Goal: Task Accomplishment & Management: Complete application form

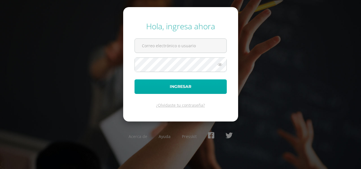
type input "analucia.delcid@colegiobelga.edu.gt"
click at [200, 83] on button "Ingresar" at bounding box center [181, 86] width 92 height 14
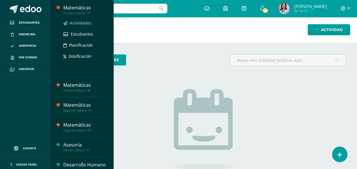
click at [80, 22] on span "Actividades" at bounding box center [81, 22] width 22 height 5
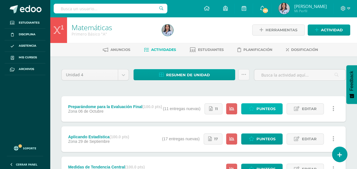
click at [258, 106] on span "Punteos" at bounding box center [265, 108] width 19 height 11
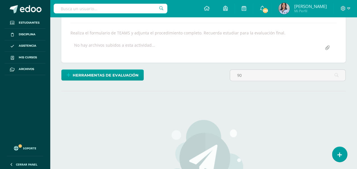
scroll to position [130, 0]
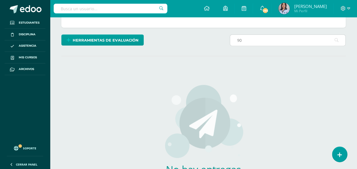
click at [257, 44] on input "90" at bounding box center [287, 40] width 115 height 11
type input "9"
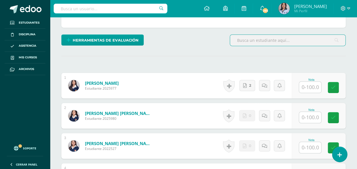
click at [313, 88] on input "text" at bounding box center [310, 86] width 22 height 11
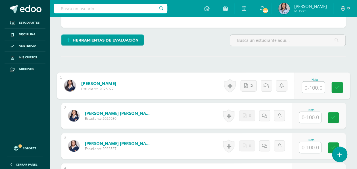
click at [313, 83] on input "text" at bounding box center [313, 86] width 23 height 11
click at [309, 87] on input "text" at bounding box center [313, 86] width 23 height 11
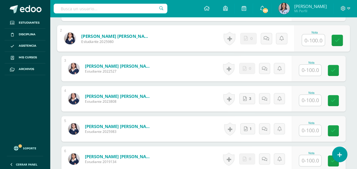
click at [316, 38] on input "text" at bounding box center [313, 39] width 23 height 11
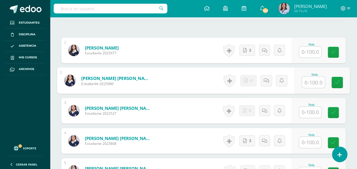
scroll to position [165, 0]
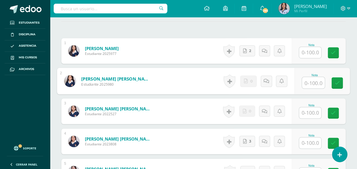
click at [314, 53] on input "text" at bounding box center [310, 52] width 22 height 11
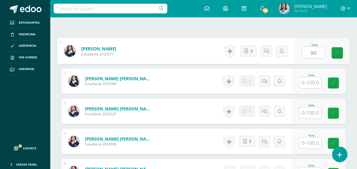
type input "90"
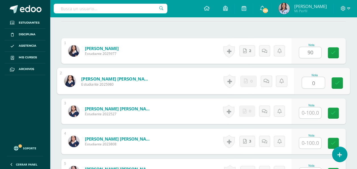
type input "0"
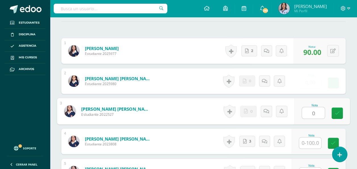
type input "0"
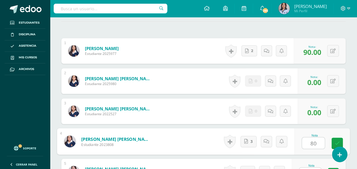
type input "80"
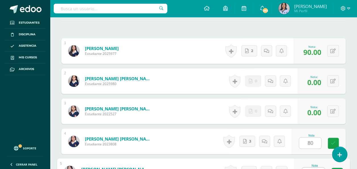
scroll to position [173, 0]
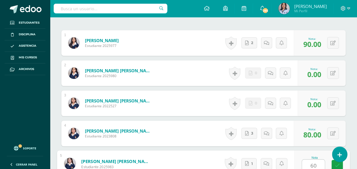
type input "60"
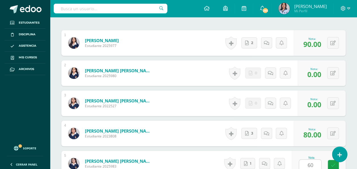
scroll to position [282, 0]
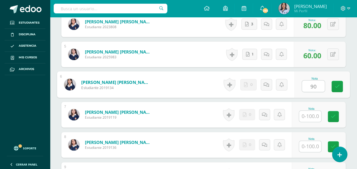
type input "90"
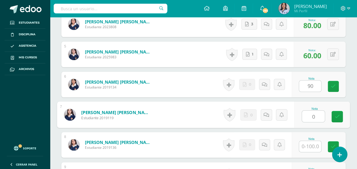
type input "0"
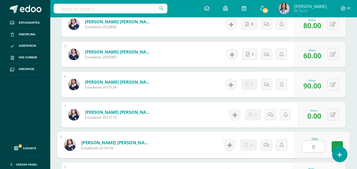
type input "0"
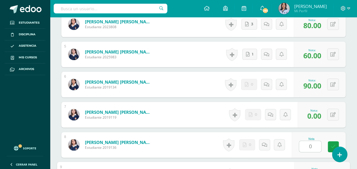
scroll to position [372, 0]
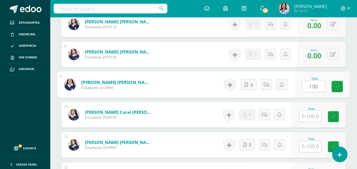
type input "100"
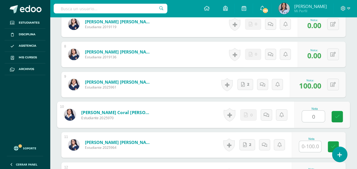
type input "0"
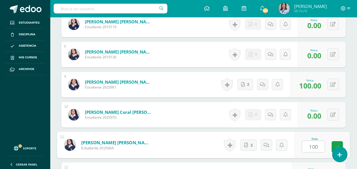
type input "100"
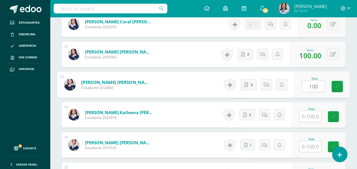
type input "100"
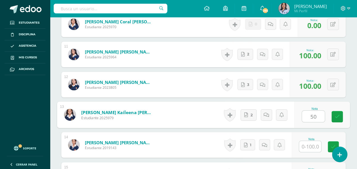
type input "50"
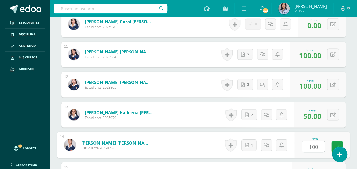
type input "100"
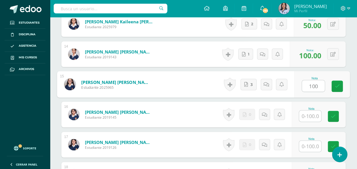
type input "100"
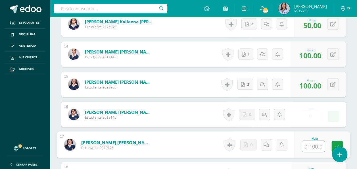
type input "0.00"
click at [331, 114] on icon at bounding box center [332, 114] width 5 height 5
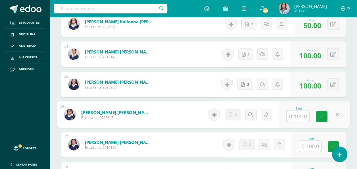
click at [311, 144] on input "text" at bounding box center [310, 146] width 22 height 11
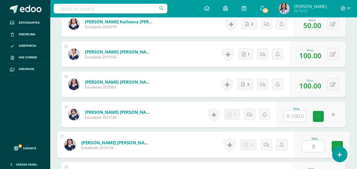
type input "0"
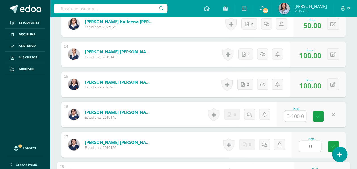
scroll to position [643, 0]
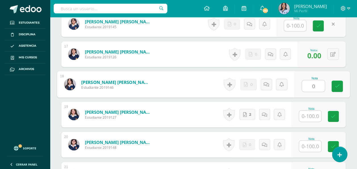
type input "0"
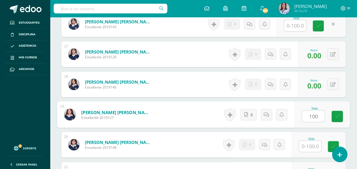
type input "100"
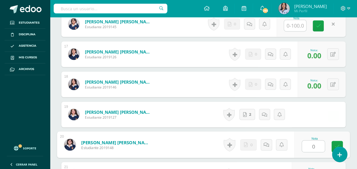
type input "0"
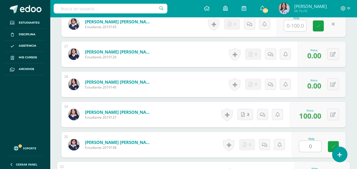
scroll to position [733, 0]
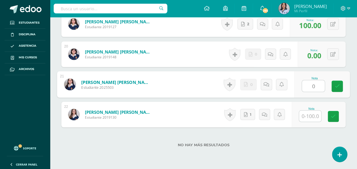
type input "0"
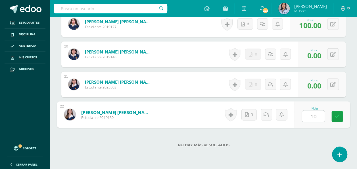
type input "100"
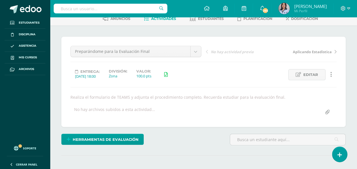
scroll to position [0, 0]
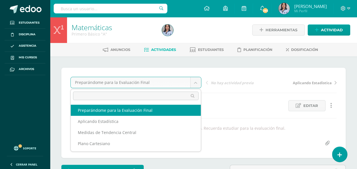
select select "/dashboard/teacher/grade-activity/129359/"
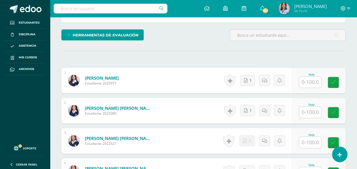
scroll to position [135, 0]
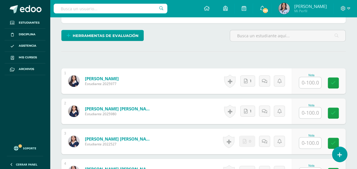
click at [315, 80] on input "text" at bounding box center [310, 82] width 22 height 11
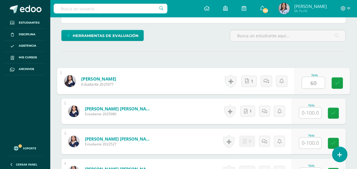
type input "60"
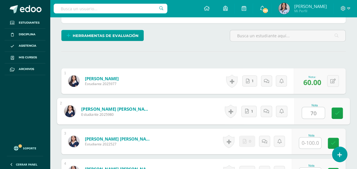
type input "70"
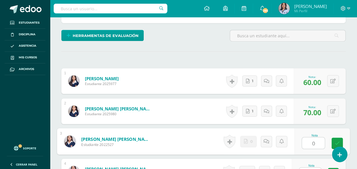
type input "0"
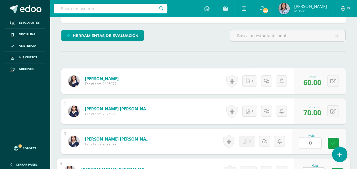
scroll to position [143, 0]
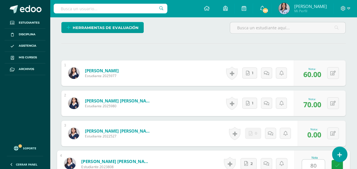
type input "80"
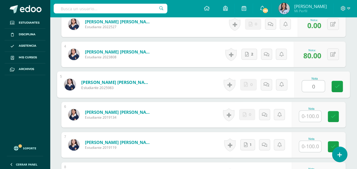
type input "0"
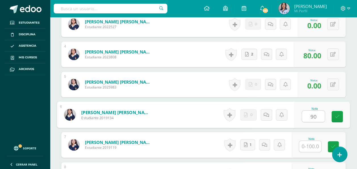
type input "90"
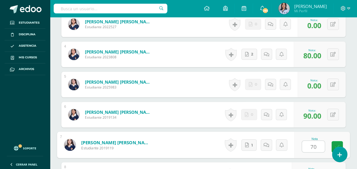
type input "70"
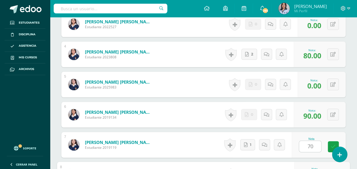
scroll to position [342, 0]
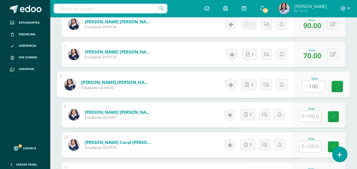
type input "100"
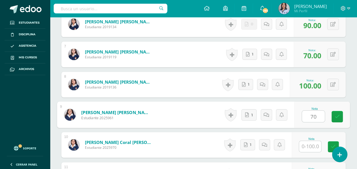
type input "70"
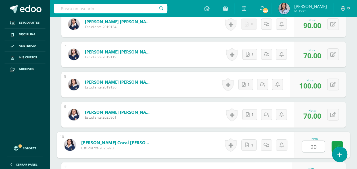
type input "90"
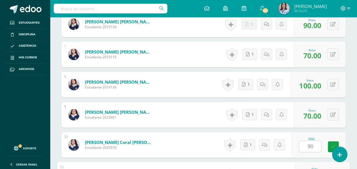
scroll to position [432, 0]
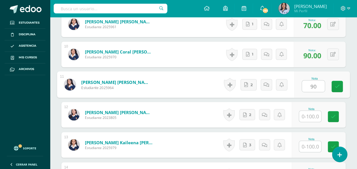
type input "90"
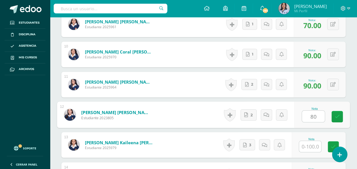
type input "80"
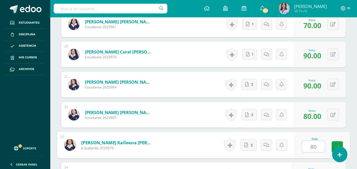
type input "80"
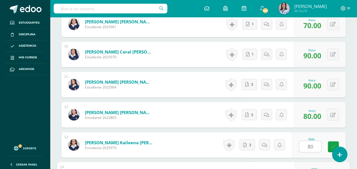
scroll to position [522, 0]
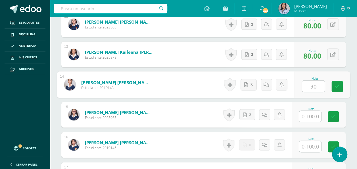
type input "90"
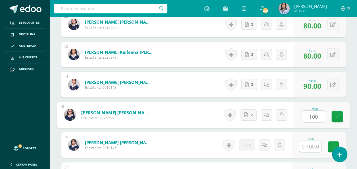
type input "100"
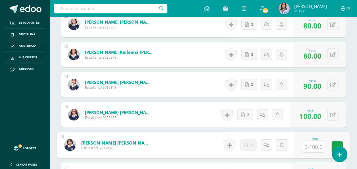
type input "0"
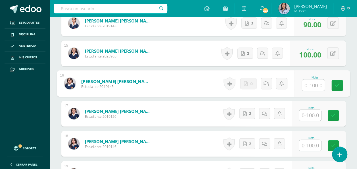
scroll to position [586, 0]
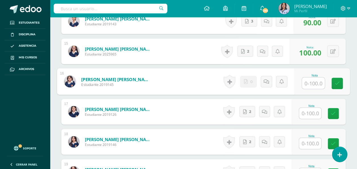
click at [310, 110] on input "text" at bounding box center [310, 113] width 22 height 11
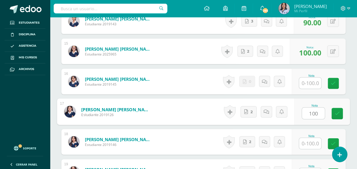
type input "100"
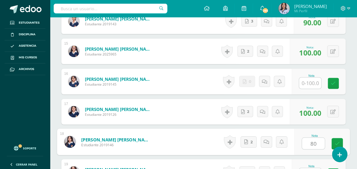
type input "80"
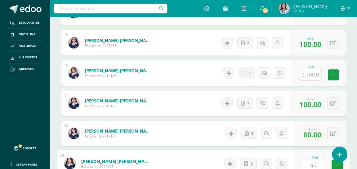
type input "90"
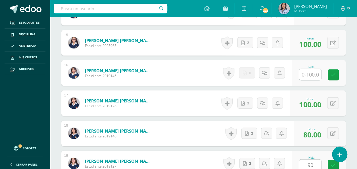
scroll to position [703, 0]
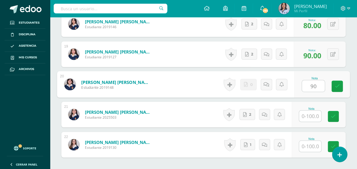
type input "90"
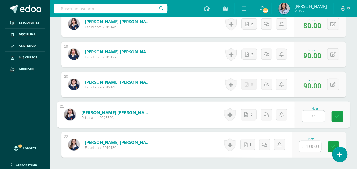
type input "70"
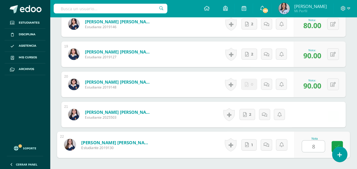
type input "80"
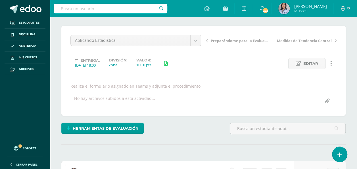
scroll to position [32, 0]
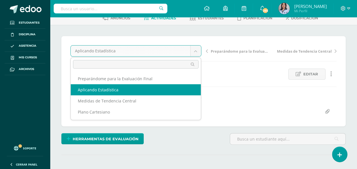
select select "/dashboard/teacher/grade-activity/129616/"
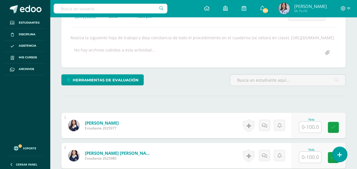
scroll to position [91, 0]
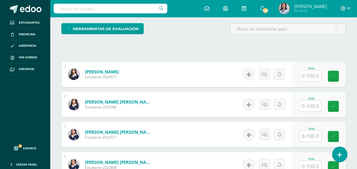
click at [310, 81] on input "text" at bounding box center [310, 75] width 22 height 11
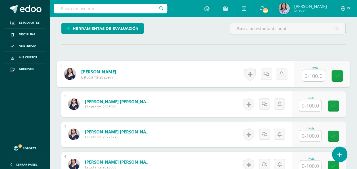
scroll to position [142, 0]
type input "70"
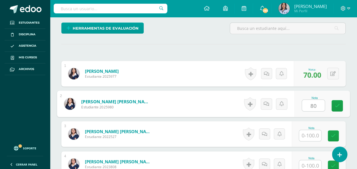
type input "80"
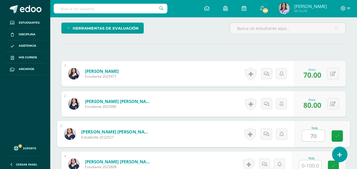
type input "70"
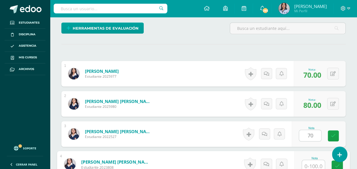
scroll to position [232, 0]
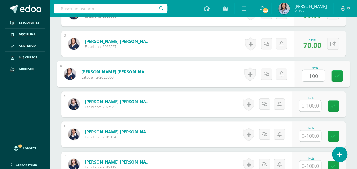
type input "100"
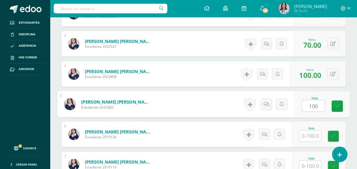
type input "100"
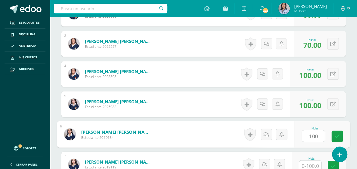
type input "100"
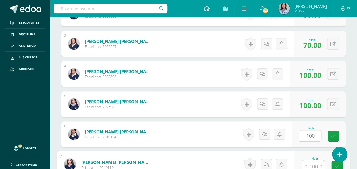
scroll to position [322, 0]
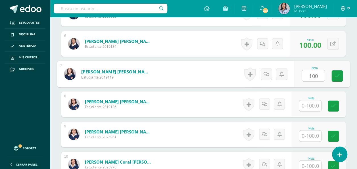
type input "100"
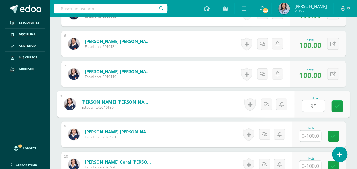
type input "95"
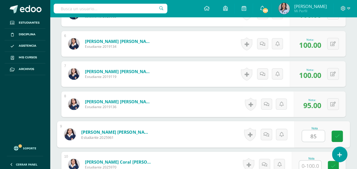
type input "85"
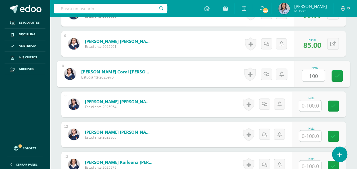
type input "100"
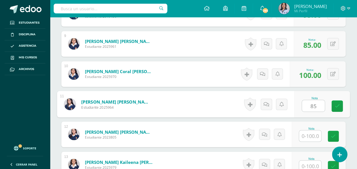
type input "85"
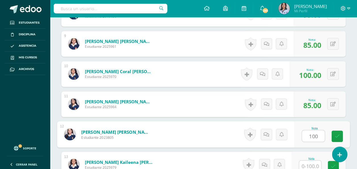
type input "100"
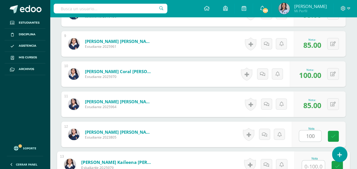
scroll to position [503, 0]
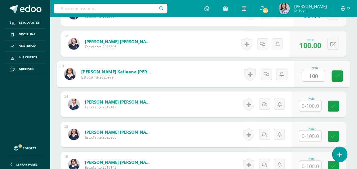
type input "100"
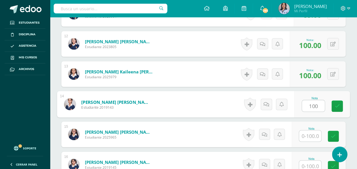
type input "100"
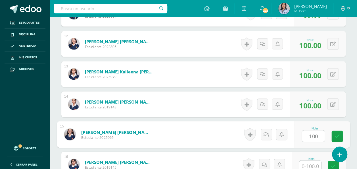
type input "100"
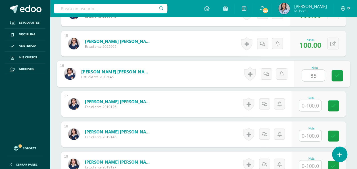
type input "85"
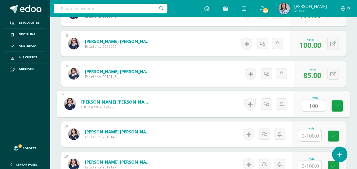
type input "100"
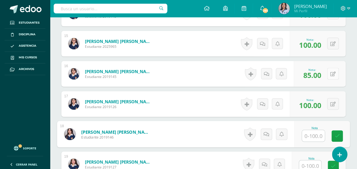
click at [332, 76] on icon at bounding box center [332, 74] width 5 height 5
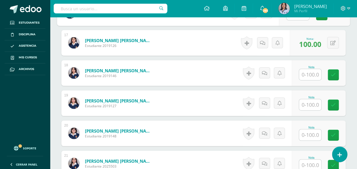
scroll to position [655, 0]
click at [313, 80] on input "text" at bounding box center [310, 74] width 22 height 11
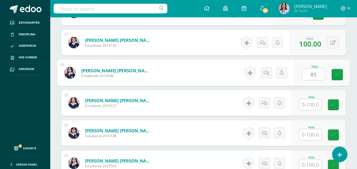
type input "85"
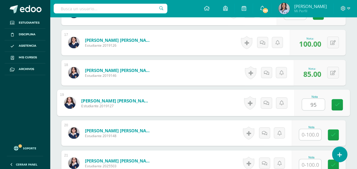
type input "95"
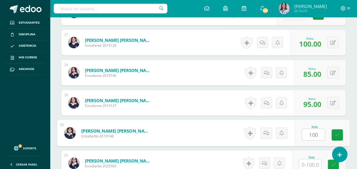
type input "100"
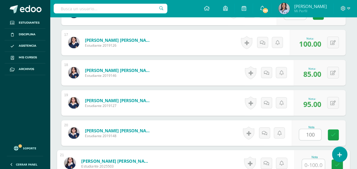
scroll to position [665, 0]
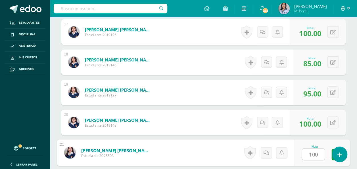
type input "100"
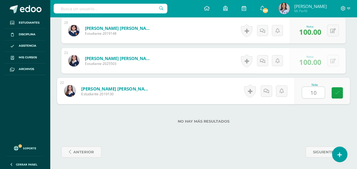
type input "100"
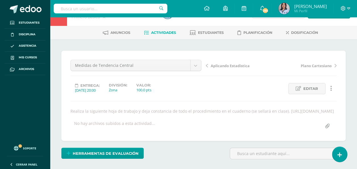
scroll to position [18, 0]
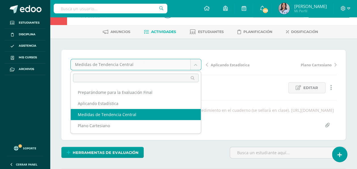
select select "/dashboard/teacher/grade-activity/128934/"
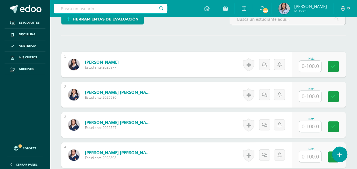
scroll to position [158, 0]
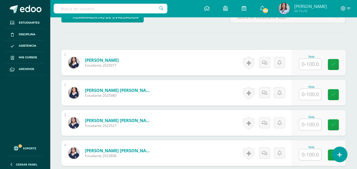
click at [312, 59] on input "text" at bounding box center [310, 63] width 22 height 11
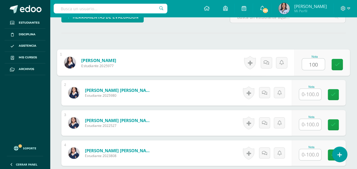
type input "100"
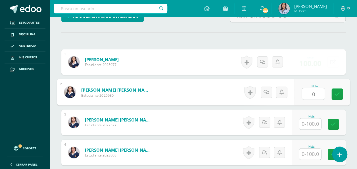
type input "0"
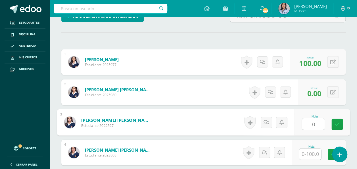
type input "0"
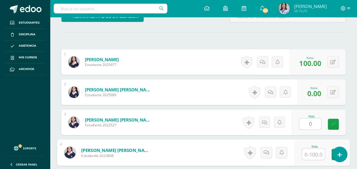
scroll to position [159, 0]
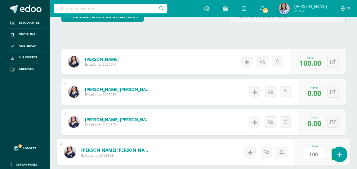
type input "100"
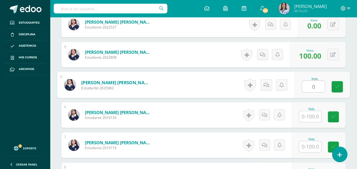
type input "0"
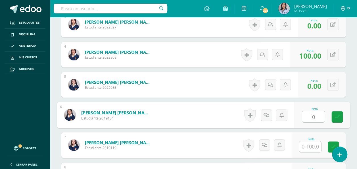
type input "0"
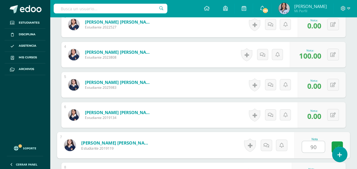
type input "90"
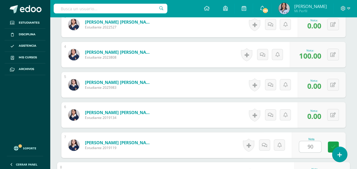
scroll to position [347, 0]
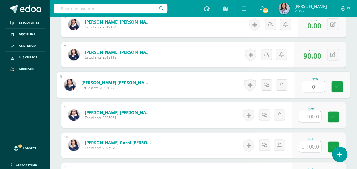
type input "0"
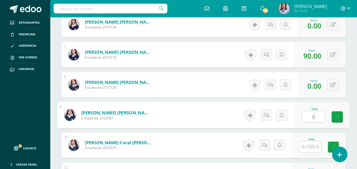
type input "0"
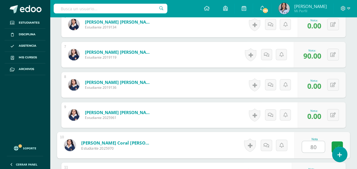
type input "80"
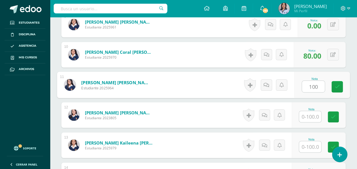
type input "100"
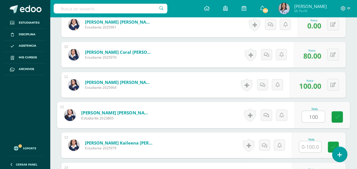
type input "100"
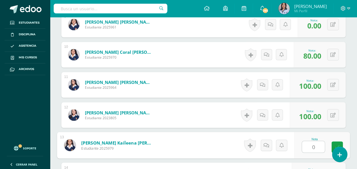
type input "0"
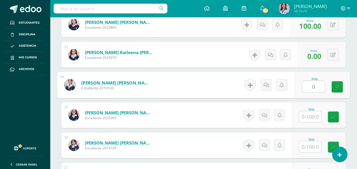
type input "0"
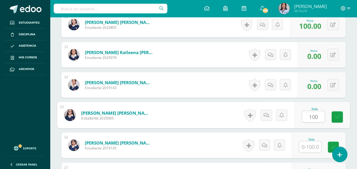
type input "100"
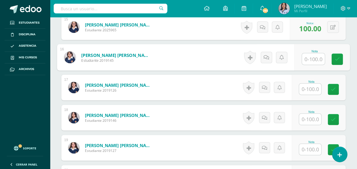
scroll to position [626, 0]
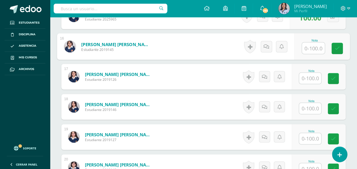
click at [306, 73] on input "text" at bounding box center [310, 78] width 22 height 11
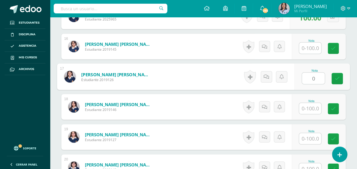
type input "0"
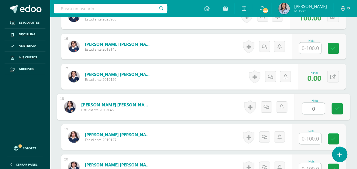
type input "0"
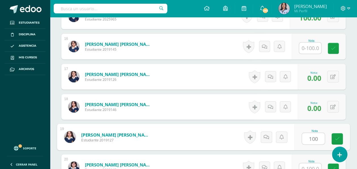
type input "100"
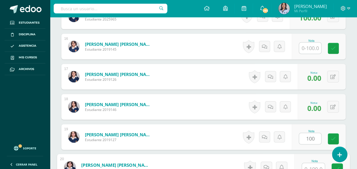
scroll to position [630, 0]
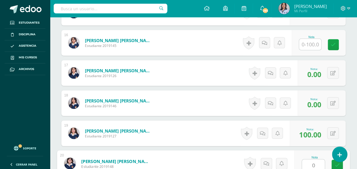
type input "0"
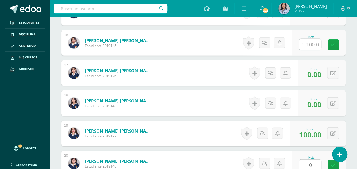
scroll to position [738, 0]
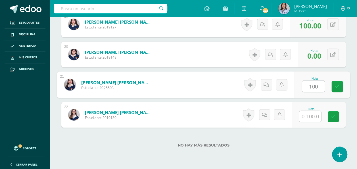
type input "100"
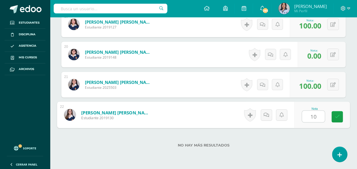
type input "100"
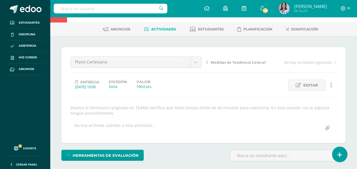
scroll to position [23, 0]
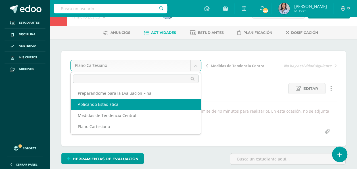
scroll to position [17, 0]
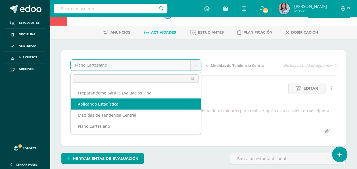
select select "/dashboard/teacher/grade-activity/129359/"
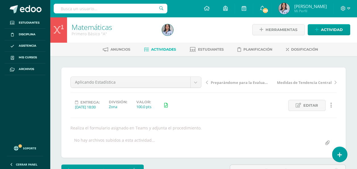
scroll to position [1, 0]
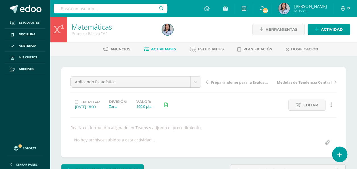
click at [162, 46] on link "Actividades" at bounding box center [160, 49] width 32 height 9
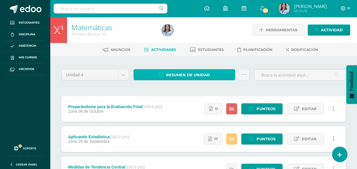
click at [167, 73] on span "Resumen de unidad" at bounding box center [188, 75] width 44 height 11
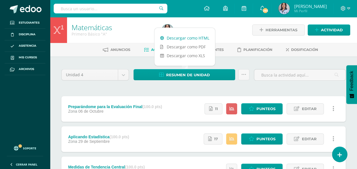
click at [173, 37] on link "Descargar como HTML" at bounding box center [184, 38] width 60 height 9
click at [98, 91] on div "Unidad 4 Unidad 1 Unidad 2 Unidad 3 Unidad 4 Resumen de unidad Subir actividade…" at bounding box center [203, 153] width 289 height 171
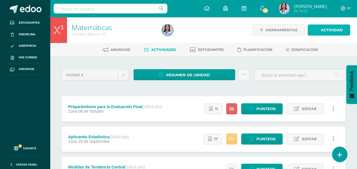
click at [318, 26] on link "Actividad" at bounding box center [329, 29] width 43 height 11
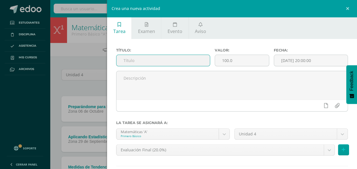
click at [177, 60] on input "text" at bounding box center [162, 60] width 93 height 11
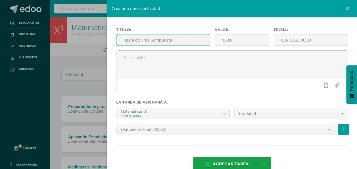
scroll to position [32, 0]
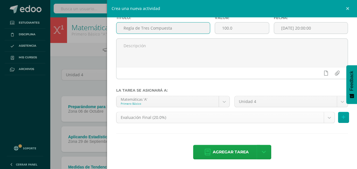
type input "Regla de Tres Compuesta"
click at [248, 118] on body "Estudiantes Disciplina Asistencia Mis cursos Archivos Soporte Ayuda Reportar un…" at bounding box center [178, 125] width 357 height 250
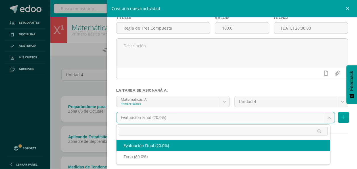
select select "128930"
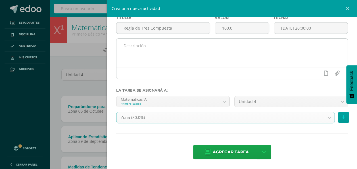
click at [226, 55] on textarea at bounding box center [231, 53] width 231 height 28
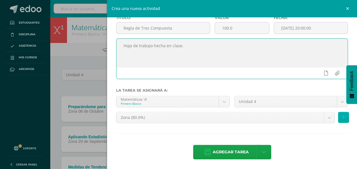
type textarea "Hoja de trabajo hecha en clase."
click at [342, 117] on icon at bounding box center [344, 117] width 4 height 5
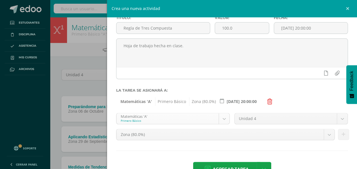
click at [203, 120] on body "Estudiantes Disciplina Asistencia Mis cursos Archivos Soporte Ayuda Reportar un…" at bounding box center [178, 125] width 357 height 250
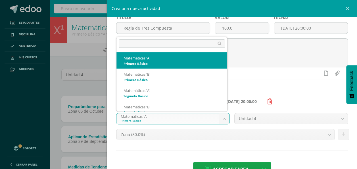
select select "116178"
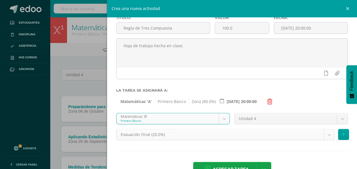
click at [204, 133] on body "Estudiantes Disciplina Asistencia Mis cursos Archivos Soporte Ayuda Reportar un…" at bounding box center [178, 125] width 357 height 250
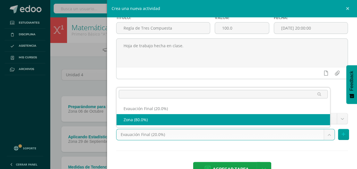
select select "128932"
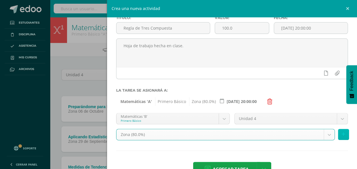
click at [338, 131] on button at bounding box center [343, 134] width 11 height 11
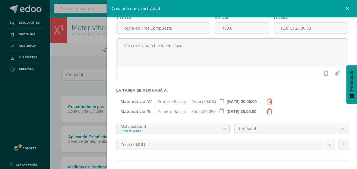
scroll to position [60, 0]
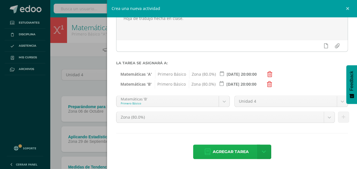
click at [229, 149] on span "Agregar tarea" at bounding box center [231, 152] width 36 height 14
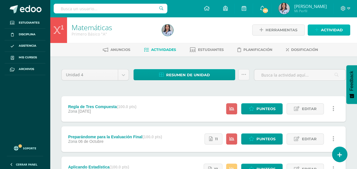
click at [339, 34] on span "Actividad" at bounding box center [332, 30] width 22 height 11
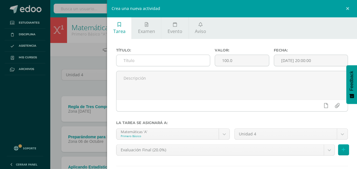
click at [194, 58] on input "text" at bounding box center [162, 60] width 93 height 11
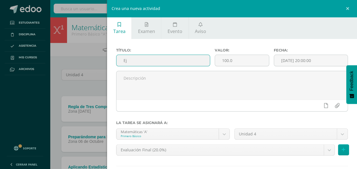
type input "E"
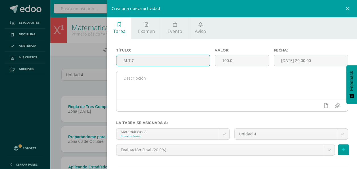
type input "M.T.C"
click at [234, 96] on textarea at bounding box center [231, 85] width 231 height 28
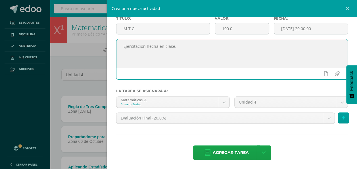
scroll to position [32, 0]
type textarea "Ejercitación hecha en clase."
click at [192, 119] on body "Tarea asignada exitosamente Estudiantes Disciplina Asistencia Mis cursos Archiv…" at bounding box center [178, 140] width 357 height 280
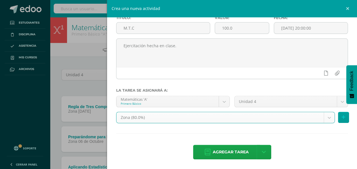
select select "128930"
click at [342, 117] on icon at bounding box center [344, 117] width 4 height 5
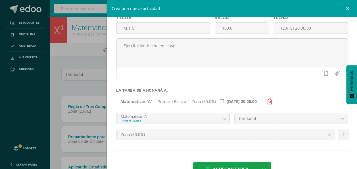
scroll to position [49, 0]
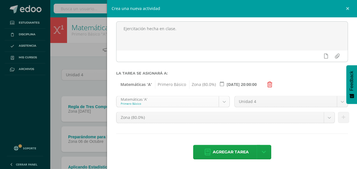
click at [165, 101] on body "Tarea asignada exitosamente Estudiantes Disciplina Asistencia Mis cursos Archiv…" at bounding box center [178, 140] width 357 height 280
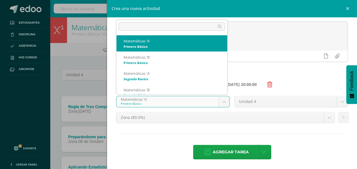
select select "116178"
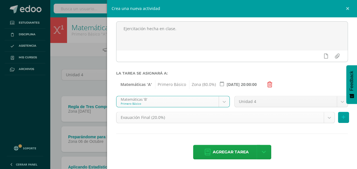
click at [157, 118] on body "Tarea asignada exitosamente Estudiantes Disciplina Asistencia Mis cursos Archiv…" at bounding box center [178, 140] width 357 height 280
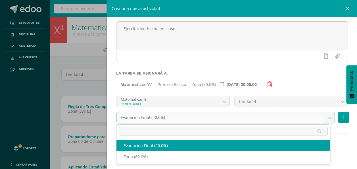
select select "128932"
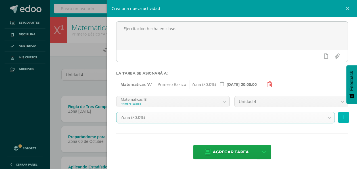
click at [342, 117] on icon at bounding box center [344, 117] width 4 height 5
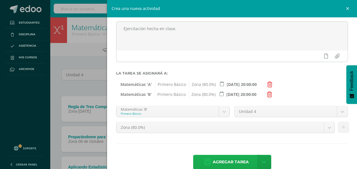
click at [222, 159] on span "Agregar tarea" at bounding box center [231, 162] width 36 height 14
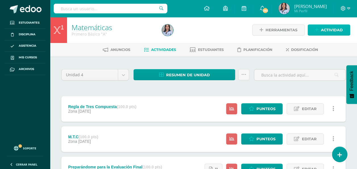
click at [332, 29] on span "Actividad" at bounding box center [332, 30] width 22 height 11
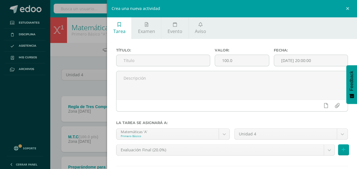
click at [83, 83] on div "Crea una nueva actividad Tarea Examen Evento Aviso Título: Valor: 100.0 Fecha: …" at bounding box center [178, 84] width 357 height 169
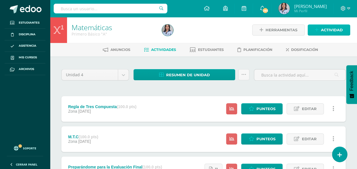
click at [330, 28] on span "Actividad" at bounding box center [332, 30] width 22 height 11
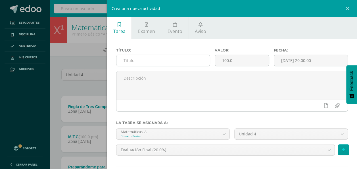
click at [189, 60] on input "text" at bounding box center [162, 60] width 93 height 11
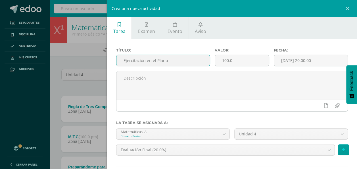
type input "Ejercitación en el Plano"
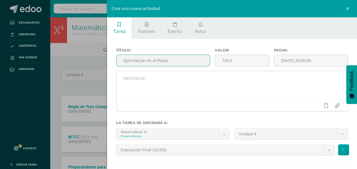
click at [213, 85] on textarea at bounding box center [231, 85] width 231 height 28
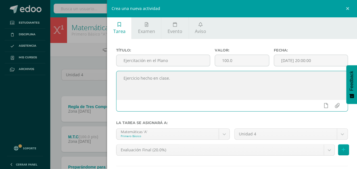
scroll to position [32, 0]
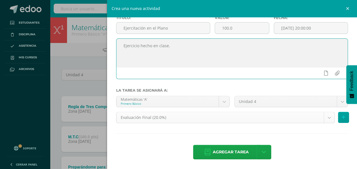
type textarea "Ejercicio hecho en clase."
click at [176, 119] on body "Tarea asignada exitosamente Estudiantes Disciplina Asistencia Mis cursos Archiv…" at bounding box center [178, 155] width 357 height 310
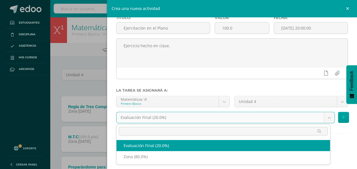
select select "128930"
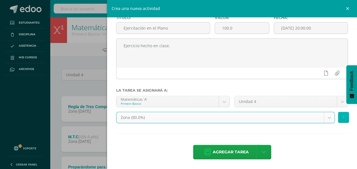
click at [342, 118] on icon at bounding box center [344, 117] width 4 height 5
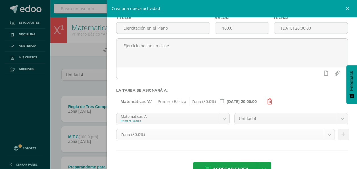
click at [178, 133] on body "Tarea asignada exitosamente Estudiantes Disciplina Asistencia Mis cursos Archiv…" at bounding box center [178, 155] width 357 height 310
click at [216, 117] on body "Tarea asignada exitosamente Estudiantes Disciplina Asistencia Mis cursos Archiv…" at bounding box center [178, 155] width 357 height 310
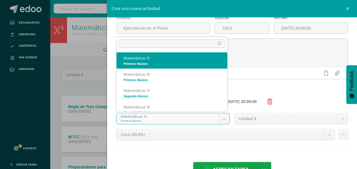
select select "116178"
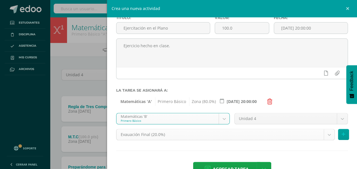
click at [152, 134] on body "Tarea asignada exitosamente Estudiantes Disciplina Asistencia Mis cursos Archiv…" at bounding box center [178, 155] width 357 height 310
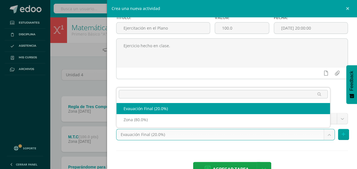
select select "128932"
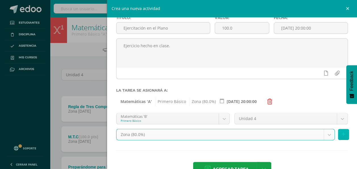
click at [342, 136] on icon at bounding box center [344, 134] width 4 height 5
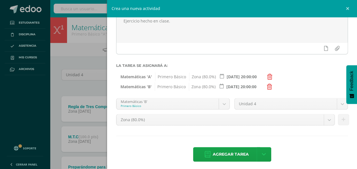
scroll to position [60, 0]
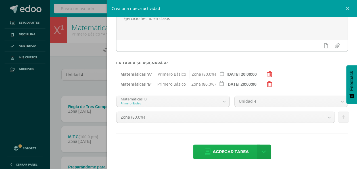
click at [219, 152] on span "Agregar tarea" at bounding box center [231, 152] width 36 height 14
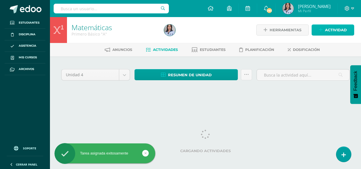
click at [335, 29] on span "Actividad" at bounding box center [336, 30] width 22 height 11
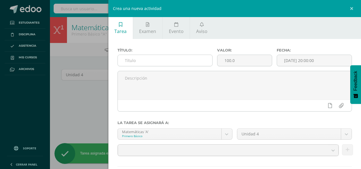
click at [203, 61] on input "text" at bounding box center [165, 60] width 95 height 11
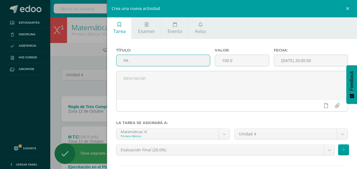
type input "P"
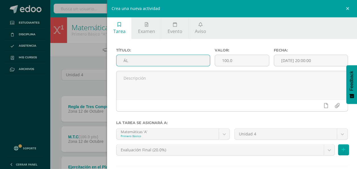
type input "Á"
type input "l"
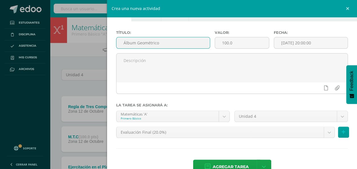
scroll to position [32, 0]
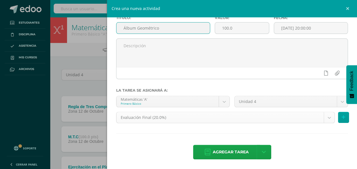
type input "Álbum Geométrico"
click at [187, 117] on body "Tarea asignada exitosamente Estudiantes Disciplina Asistencia Mis cursos Archiv…" at bounding box center [178, 170] width 357 height 340
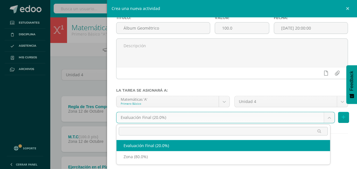
select select "128930"
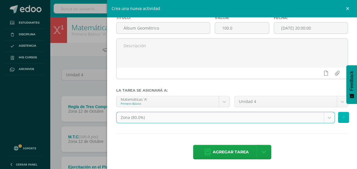
click at [342, 119] on icon at bounding box center [344, 117] width 4 height 5
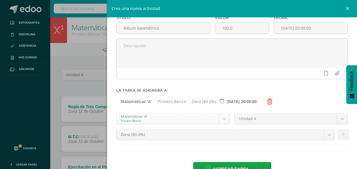
click at [165, 119] on body "Tarea asignada exitosamente Estudiantes Disciplina Asistencia Mis cursos Archiv…" at bounding box center [178, 170] width 357 height 340
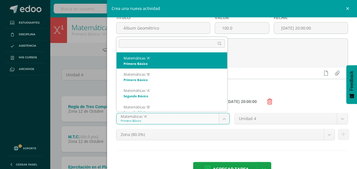
select select "116178"
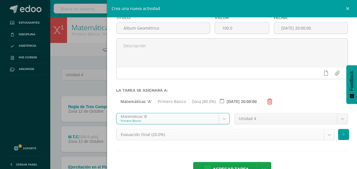
click at [156, 134] on body "Tarea asignada exitosamente Estudiantes Disciplina Asistencia Mis cursos Archiv…" at bounding box center [178, 170] width 357 height 340
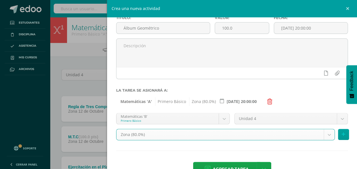
select select "128932"
click at [338, 135] on button at bounding box center [343, 134] width 11 height 11
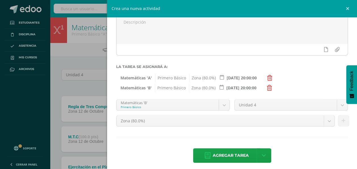
scroll to position [60, 0]
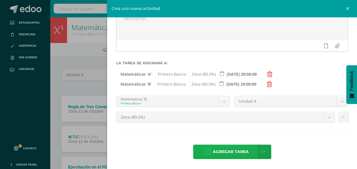
click at [222, 151] on span "Agregar tarea" at bounding box center [231, 152] width 36 height 14
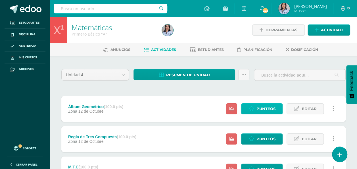
click at [263, 107] on span "Punteos" at bounding box center [265, 108] width 19 height 11
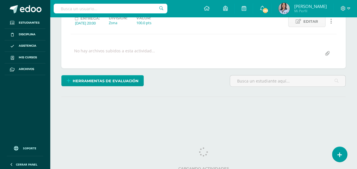
scroll to position [87, 0]
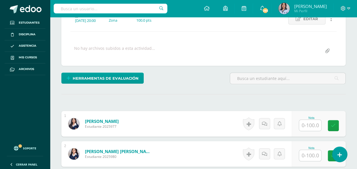
click at [316, 121] on input "text" at bounding box center [310, 125] width 22 height 11
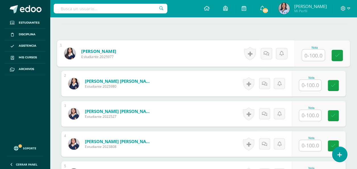
scroll to position [157, 0]
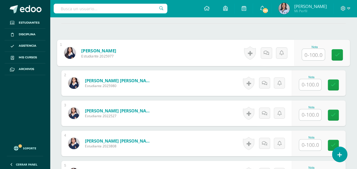
click at [317, 56] on input "text" at bounding box center [313, 54] width 23 height 11
type input "100"
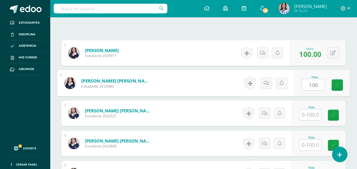
type input "100"
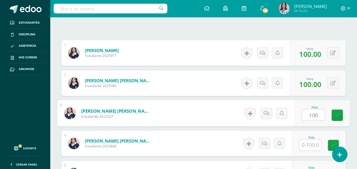
type input "100"
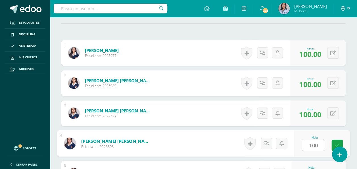
type input "100"
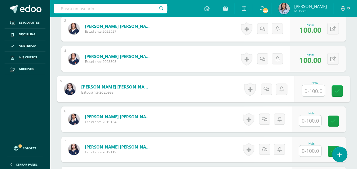
scroll to position [242, 0]
type input "80"
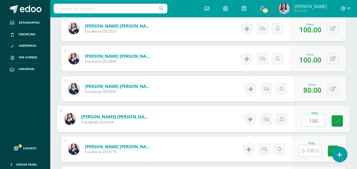
type input "100"
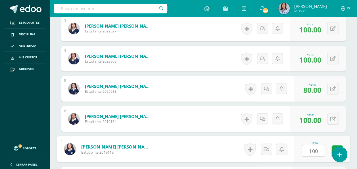
type input "100"
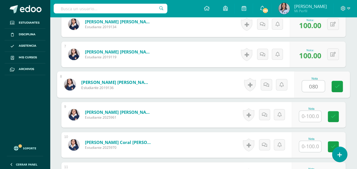
type input "080"
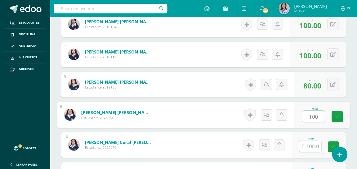
type input "100"
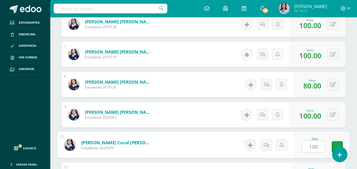
type input "100"
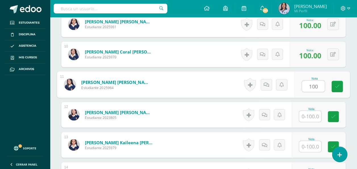
type input "100"
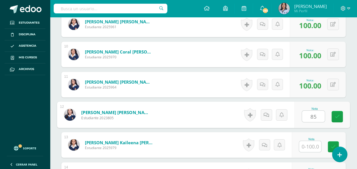
type input "8"
type input "100"
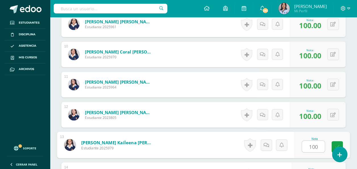
type input "100"
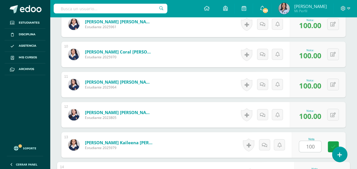
scroll to position [517, 0]
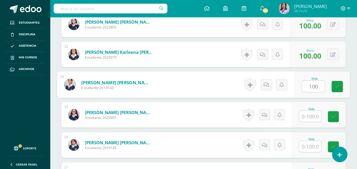
type input "100"
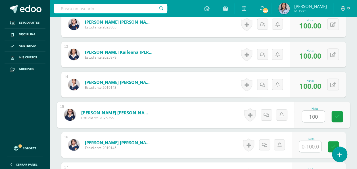
type input "100"
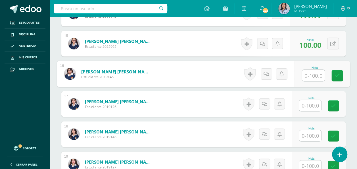
scroll to position [588, 0]
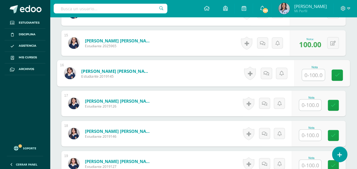
click at [308, 103] on input "text" at bounding box center [310, 104] width 22 height 11
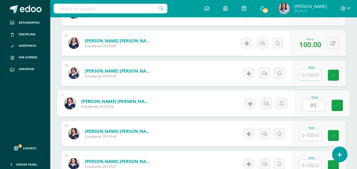
type input "85"
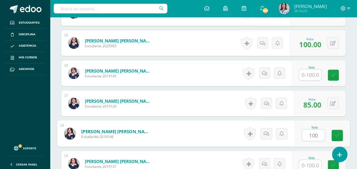
type input "100"
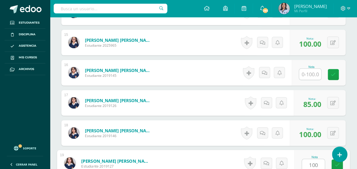
type input "100"
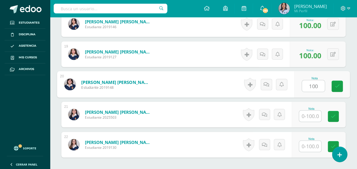
type input "100"
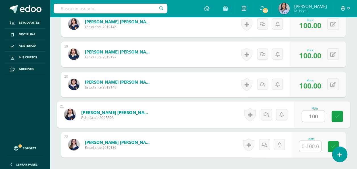
type input "100"
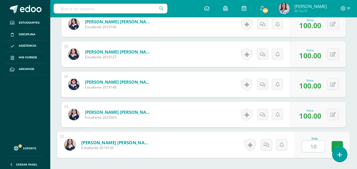
type input "100"
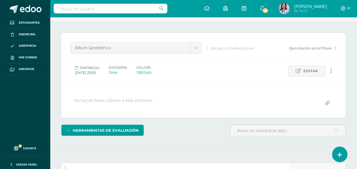
scroll to position [36, 0]
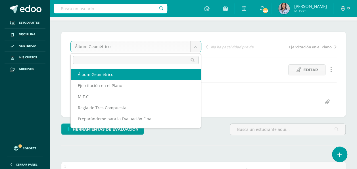
select select "/dashboard/teacher/grade-activity/130635/"
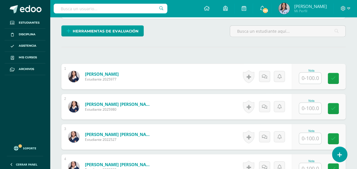
click at [311, 78] on input "text" at bounding box center [310, 77] width 22 height 11
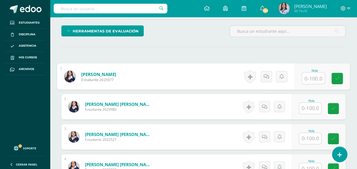
scroll to position [139, 0]
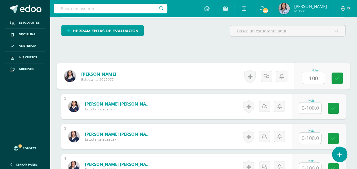
type input "100"
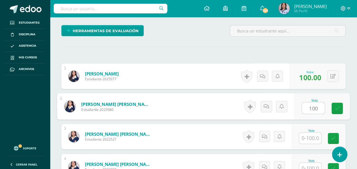
type input "100"
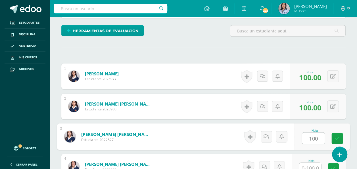
type input "100"
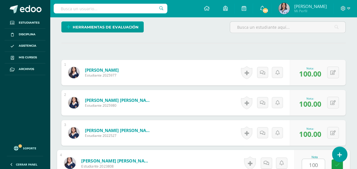
type input "100"
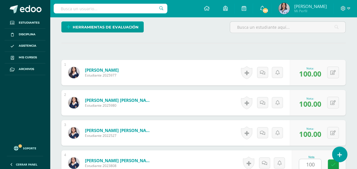
scroll to position [252, 0]
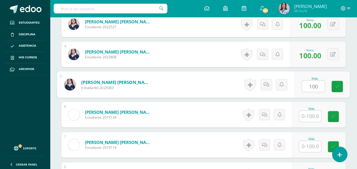
type input "100"
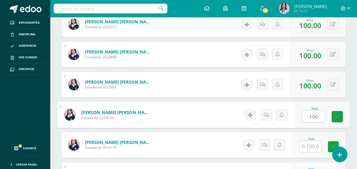
type input "100"
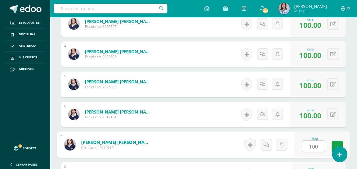
type input "100"
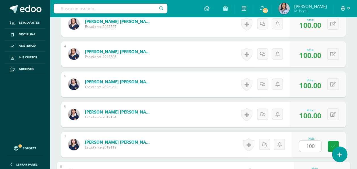
scroll to position [342, 0]
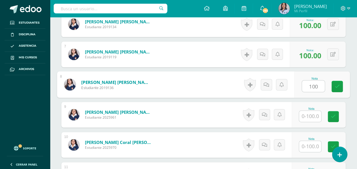
type input "100"
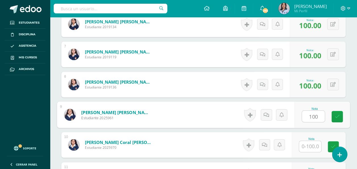
type input "100"
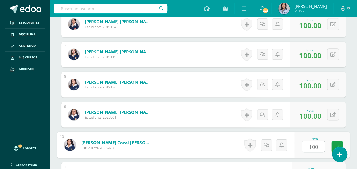
type input "100"
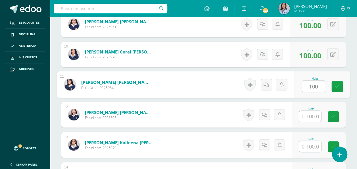
type input "100"
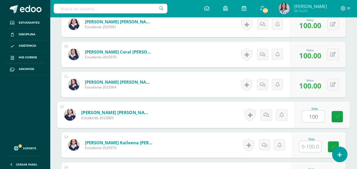
type input "100"
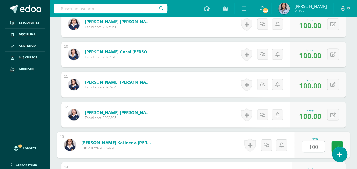
type input "100"
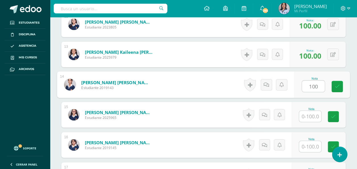
type input "100"
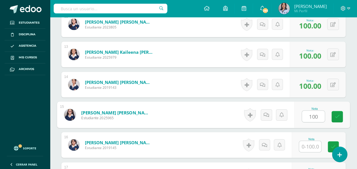
type input "100"
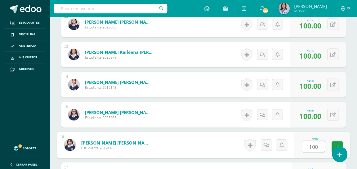
type input "100"
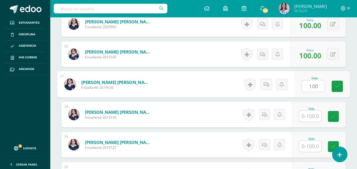
type input "100"
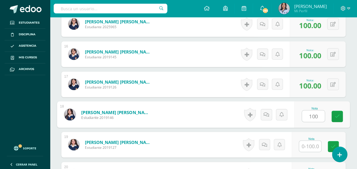
type input "100"
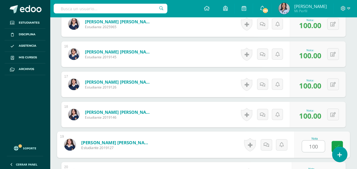
type input "100"
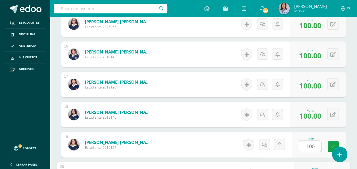
scroll to position [703, 0]
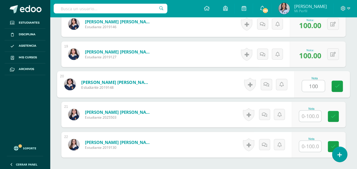
type input "100"
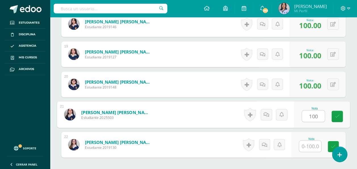
type input "100"
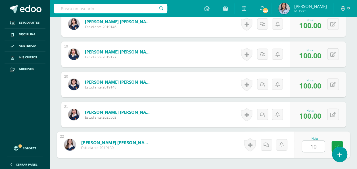
type input "100"
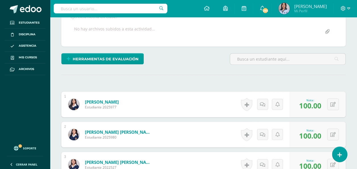
scroll to position [0, 0]
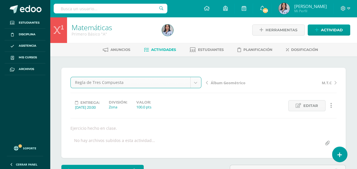
select select "/dashboard/teacher/grade-activity/130631/"
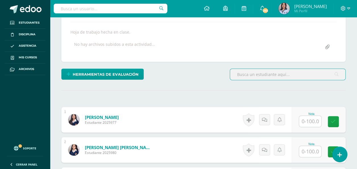
scroll to position [97, 0]
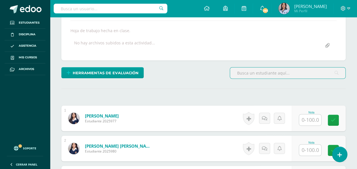
click at [312, 122] on input "text" at bounding box center [310, 119] width 22 height 11
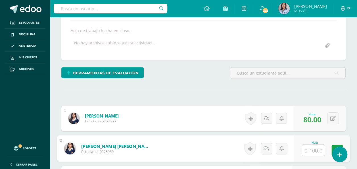
click at [307, 114] on span "80.00" at bounding box center [312, 119] width 18 height 10
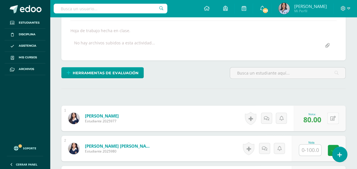
click at [334, 116] on icon at bounding box center [332, 118] width 5 height 5
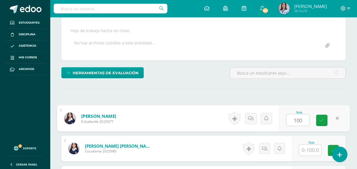
type input "100"
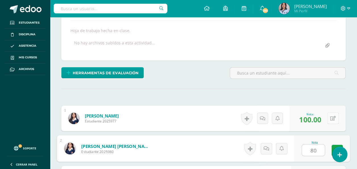
type input "80"
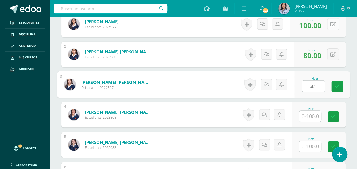
type input "40"
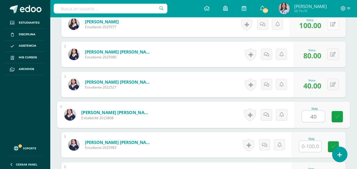
type input "40"
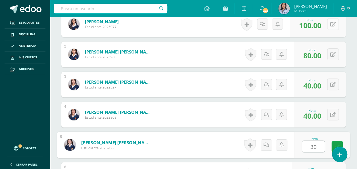
type input "30"
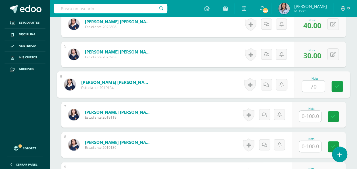
type input "70"
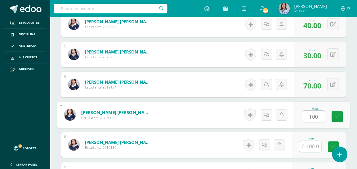
type input "100"
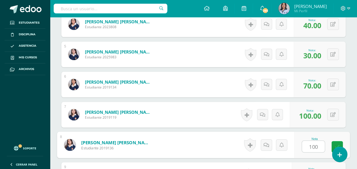
type input "100"
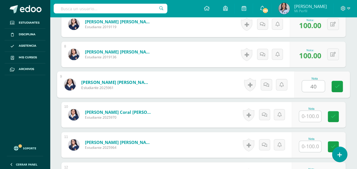
type input "40"
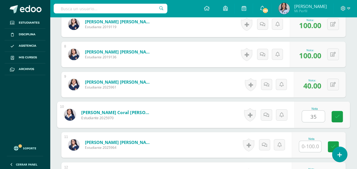
type input "35"
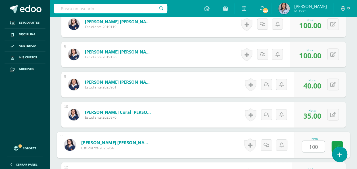
type input "100"
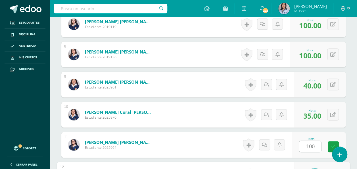
scroll to position [462, 0]
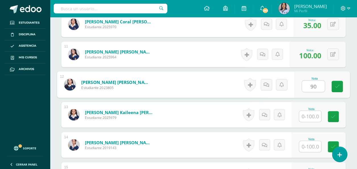
type input "90"
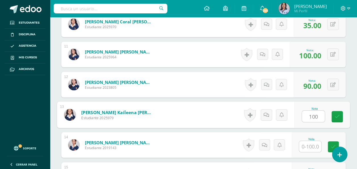
type input "100"
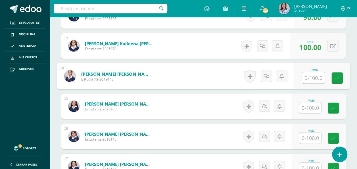
scroll to position [532, 0]
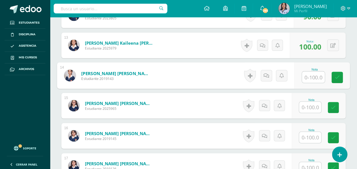
click at [310, 107] on input "text" at bounding box center [310, 106] width 22 height 11
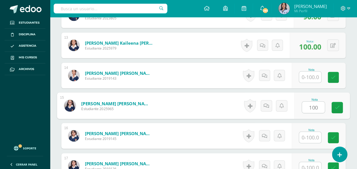
type input "100"
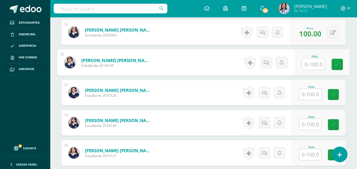
scroll to position [605, 0]
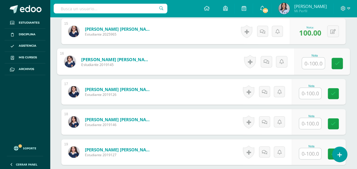
click at [313, 89] on input "text" at bounding box center [310, 93] width 22 height 11
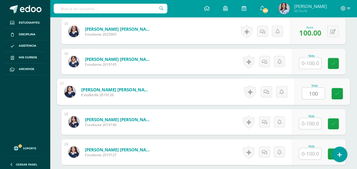
type input "100"
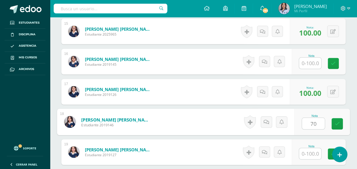
type input "70"
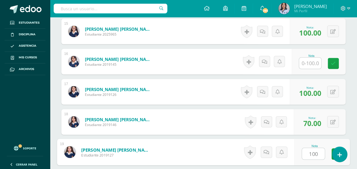
type input "100"
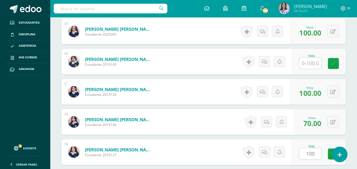
scroll to position [703, 0]
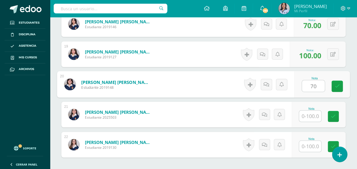
type input "70"
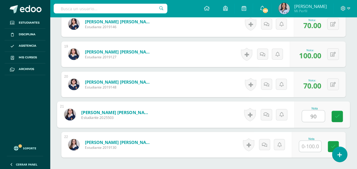
type input "90"
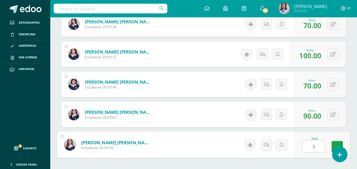
type input "35"
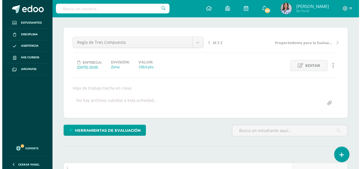
scroll to position [41, 0]
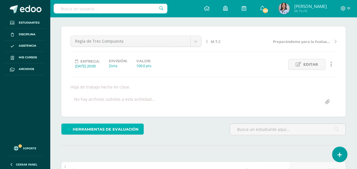
click at [118, 124] on span "Herramientas de evaluación" at bounding box center [106, 129] width 66 height 11
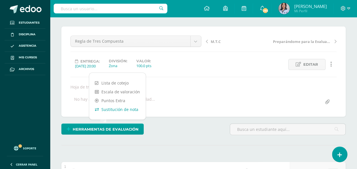
click at [117, 108] on link "Sustitución de nota" at bounding box center [117, 109] width 57 height 9
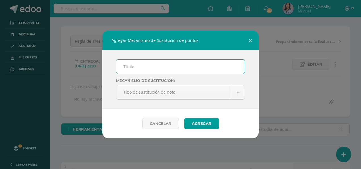
click at [154, 67] on input "text" at bounding box center [180, 67] width 128 height 14
type input "PMA"
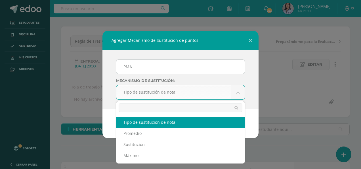
select select "maximum"
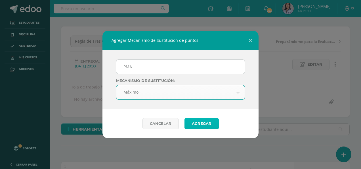
click at [203, 123] on button "Agregar" at bounding box center [202, 123] width 34 height 11
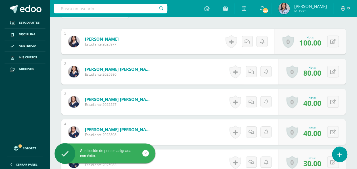
scroll to position [197, 0]
click at [329, 130] on button at bounding box center [333, 132] width 12 height 12
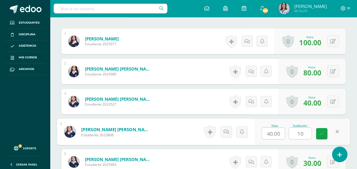
type input "100"
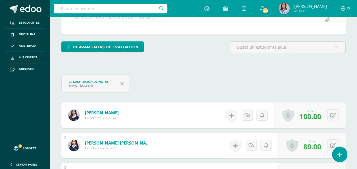
scroll to position [0, 0]
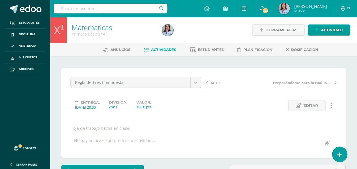
click at [161, 50] on span "Actividades" at bounding box center [163, 49] width 25 height 4
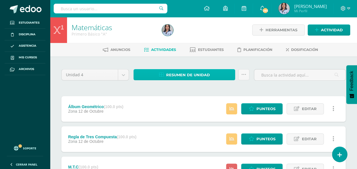
click at [179, 76] on span "Resumen de unidad" at bounding box center [188, 75] width 44 height 11
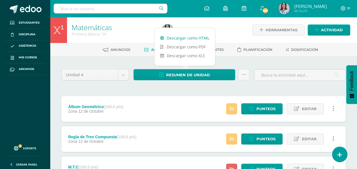
click at [181, 39] on link "Descargar como HTML" at bounding box center [184, 38] width 60 height 9
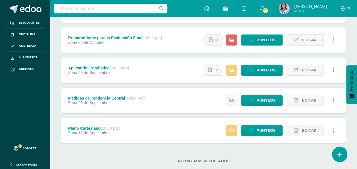
scroll to position [190, 0]
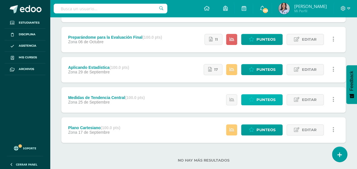
click at [261, 97] on span "Punteos" at bounding box center [265, 99] width 19 height 11
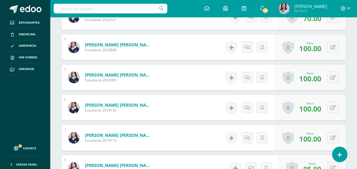
scroll to position [258, 0]
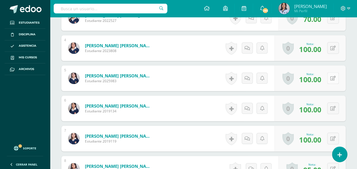
click at [331, 81] on icon at bounding box center [332, 78] width 5 height 5
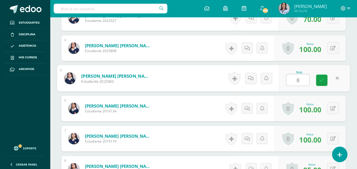
type input "80"
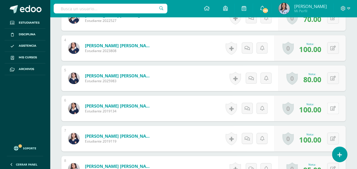
click at [329, 113] on button at bounding box center [333, 108] width 12 height 12
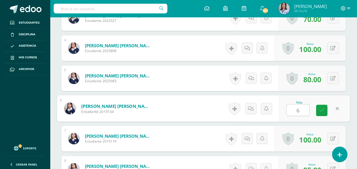
type input "60"
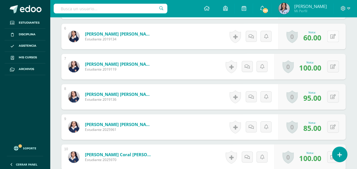
scroll to position [331, 0]
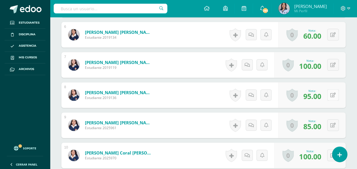
click at [333, 97] on icon at bounding box center [332, 95] width 5 height 5
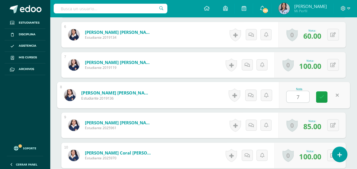
type input "70"
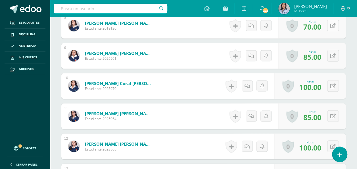
scroll to position [401, 0]
click at [334, 58] on icon at bounding box center [332, 55] width 5 height 5
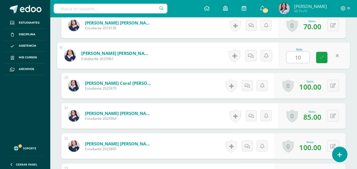
type input "100"
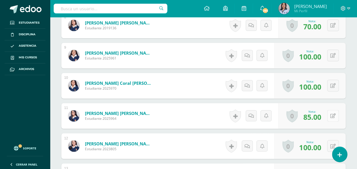
click at [332, 121] on button at bounding box center [333, 116] width 12 height 12
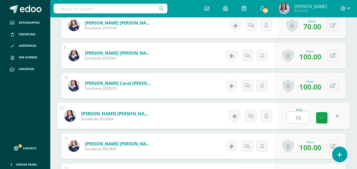
type input "100"
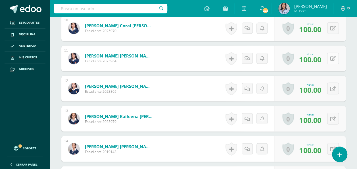
scroll to position [459, 0]
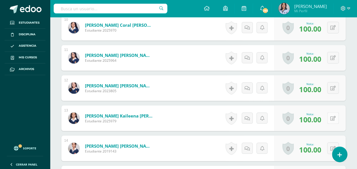
click at [332, 124] on button at bounding box center [333, 118] width 12 height 12
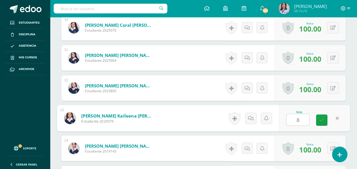
type input "80"
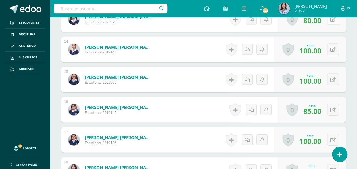
scroll to position [558, 0]
click at [334, 85] on button at bounding box center [333, 79] width 12 height 12
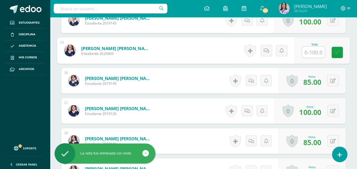
scroll to position [592, 0]
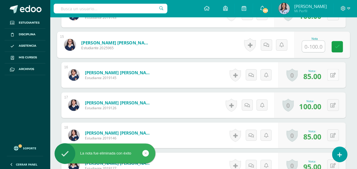
click at [332, 78] on icon at bounding box center [332, 75] width 5 height 5
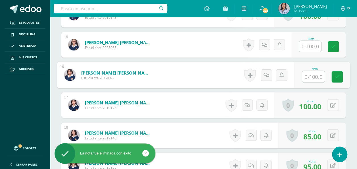
click at [334, 108] on icon at bounding box center [332, 105] width 5 height 5
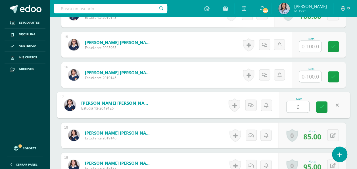
type input "60"
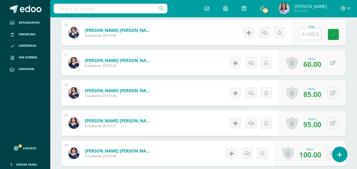
scroll to position [637, 0]
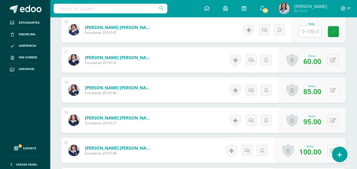
click at [330, 96] on button at bounding box center [333, 90] width 12 height 12
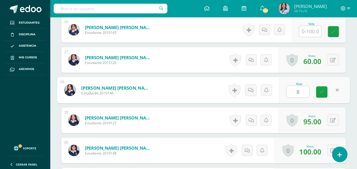
type input "80"
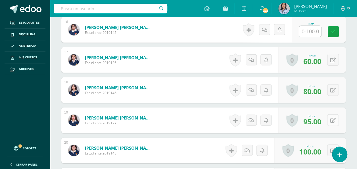
click at [330, 126] on button at bounding box center [333, 120] width 12 height 12
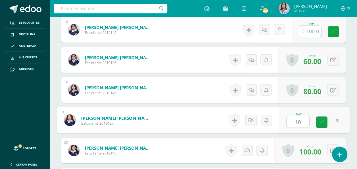
type input "100"
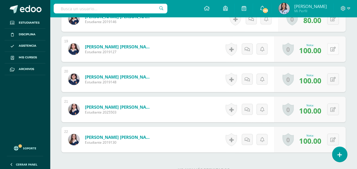
scroll to position [710, 0]
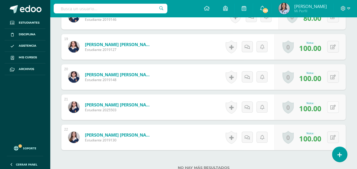
click at [334, 110] on icon at bounding box center [332, 107] width 5 height 5
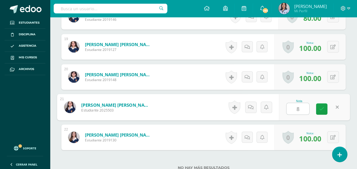
type input "80"
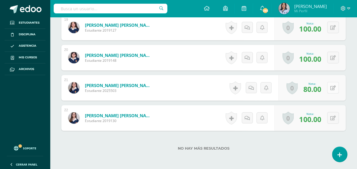
scroll to position [751, 0]
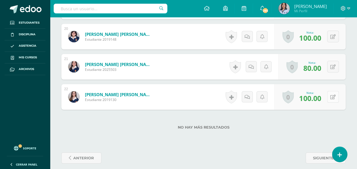
click at [333, 103] on button at bounding box center [333, 97] width 12 height 12
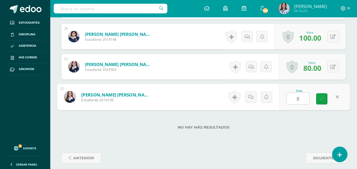
type input "80"
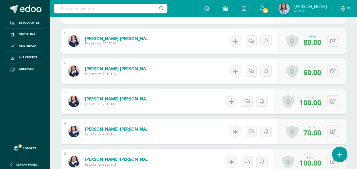
scroll to position [0, 0]
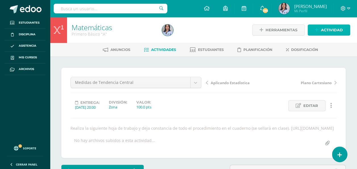
click at [334, 30] on span "Actividad" at bounding box center [332, 30] width 22 height 11
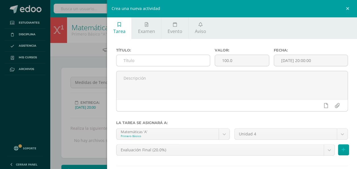
click at [177, 58] on input "text" at bounding box center [162, 60] width 93 height 11
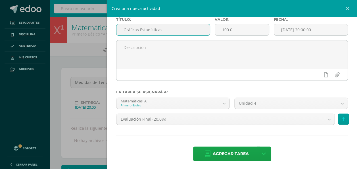
scroll to position [32, 0]
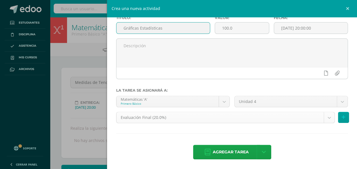
type input "Gráficas Estadísticas"
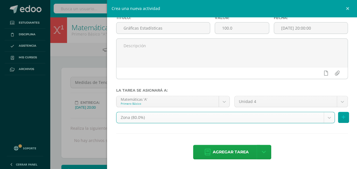
select select "128930"
click at [338, 118] on button at bounding box center [343, 117] width 11 height 11
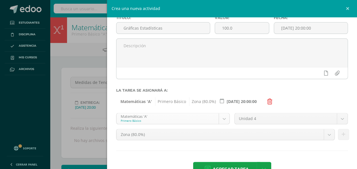
select select "116178"
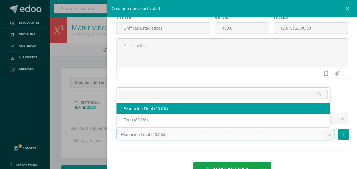
select select "128932"
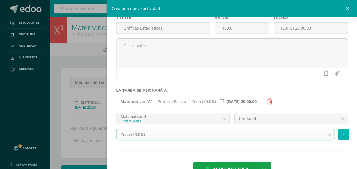
click at [338, 131] on button at bounding box center [343, 134] width 11 height 11
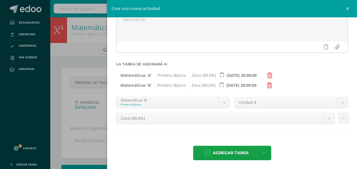
scroll to position [60, 0]
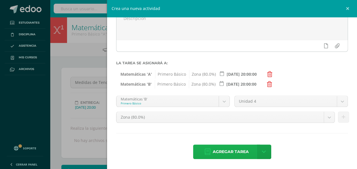
click at [213, 152] on span "Agregar tarea" at bounding box center [231, 152] width 36 height 14
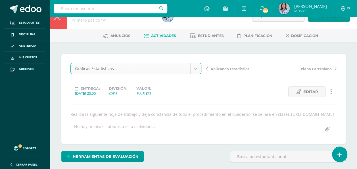
select select "/dashboard/teacher/grade-activity/130644/"
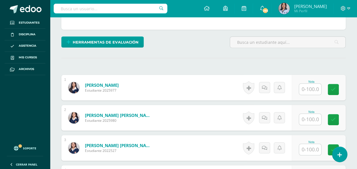
click at [310, 87] on input "text" at bounding box center [310, 88] width 22 height 11
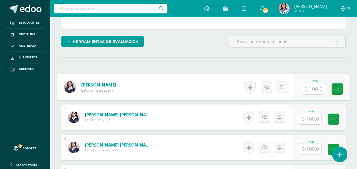
scroll to position [124, 0]
type input "100"
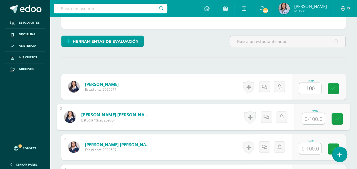
scroll to position [124, 0]
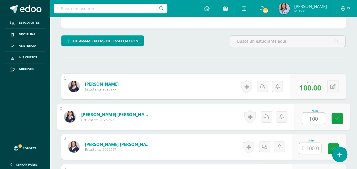
type input "100"
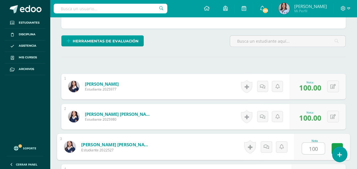
type input "100"
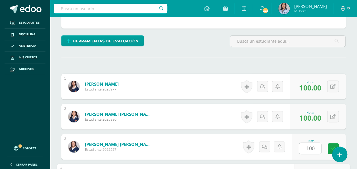
scroll to position [216, 0]
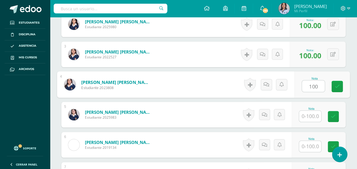
type input "100"
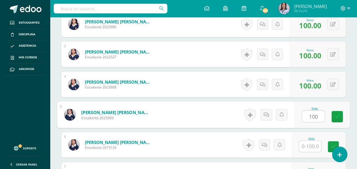
type input "100"
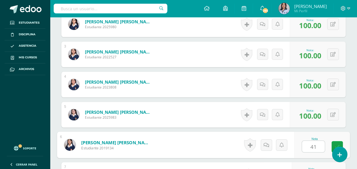
type input "4"
type input "100"
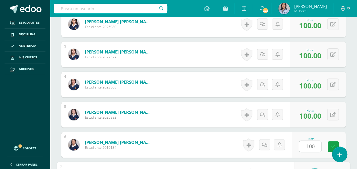
scroll to position [306, 0]
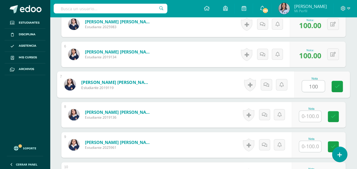
type input "100"
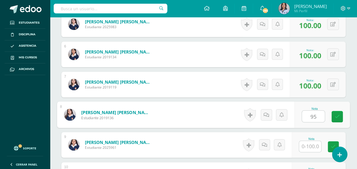
type input "95"
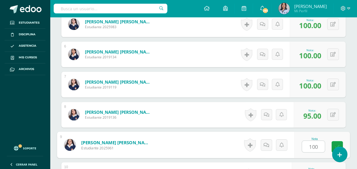
type input "100"
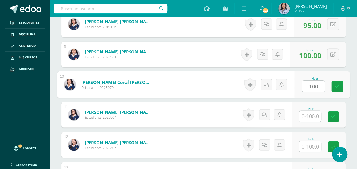
type input "100"
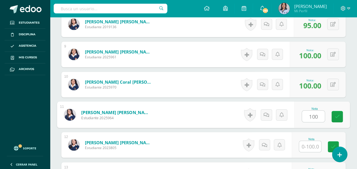
type input "100"
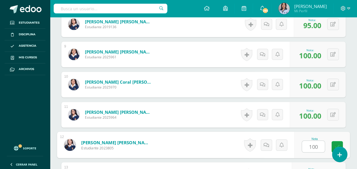
type input "100"
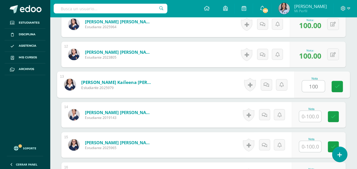
type input "100"
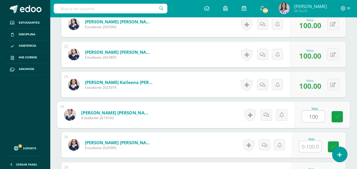
type input "100"
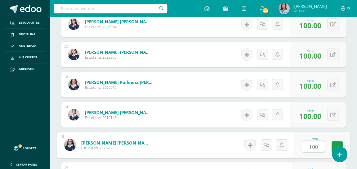
type input "100"
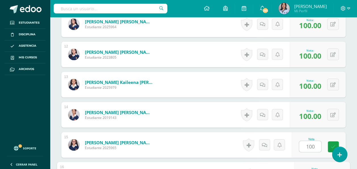
scroll to position [577, 0]
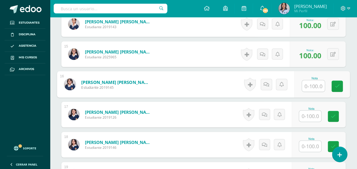
click at [307, 116] on input "text" at bounding box center [310, 115] width 22 height 11
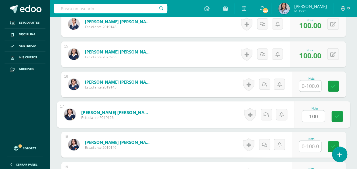
type input "100"
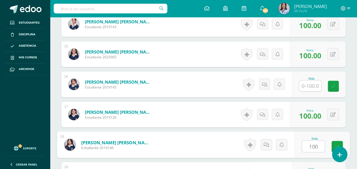
type input "100"
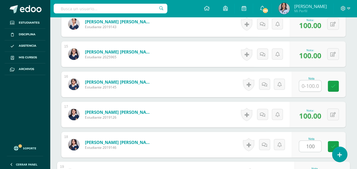
scroll to position [668, 0]
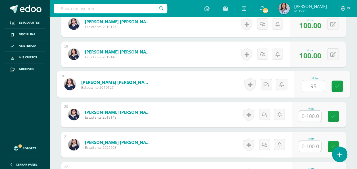
type input "95"
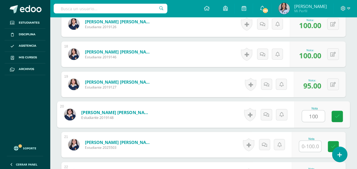
type input "100"
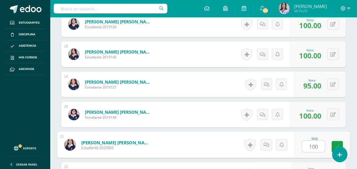
type input "100"
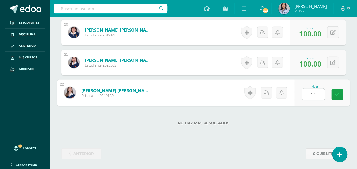
type input "100"
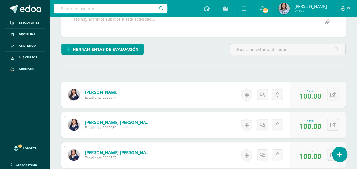
scroll to position [0, 0]
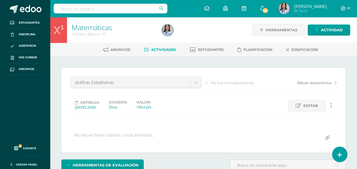
click at [164, 48] on span "Actividades" at bounding box center [163, 49] width 25 height 4
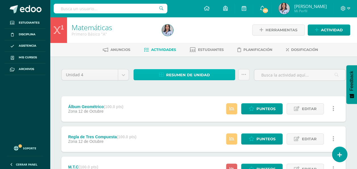
click at [154, 75] on link "Resumen de unidad" at bounding box center [184, 74] width 102 height 11
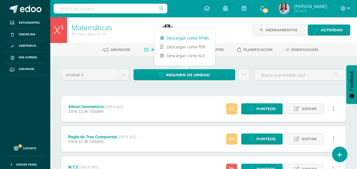
click at [177, 38] on link "Descargar como HTML" at bounding box center [184, 38] width 60 height 9
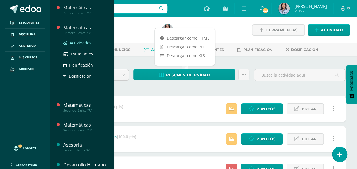
click at [81, 41] on span "Actividades" at bounding box center [81, 42] width 22 height 5
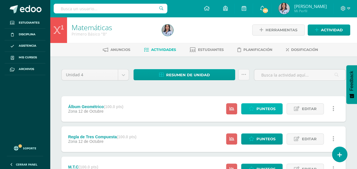
click at [264, 107] on span "Punteos" at bounding box center [265, 108] width 19 height 11
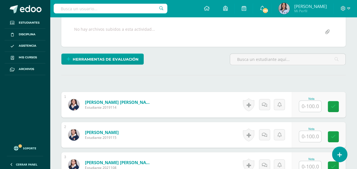
scroll to position [106, 0]
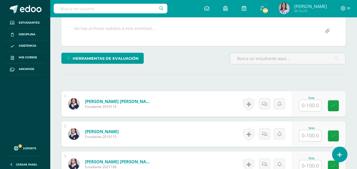
click at [309, 103] on input "text" at bounding box center [310, 105] width 22 height 11
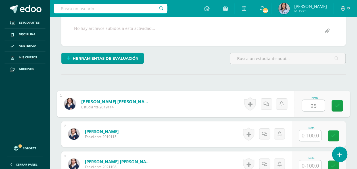
type input "95"
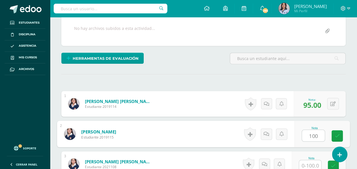
type input "100"
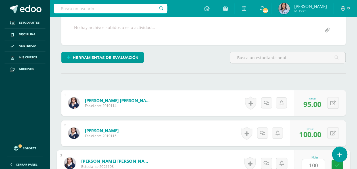
type input "100"
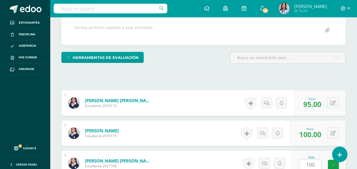
scroll to position [216, 0]
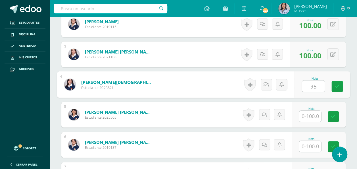
type input "95"
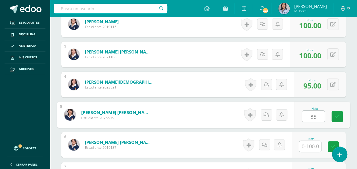
type input "85"
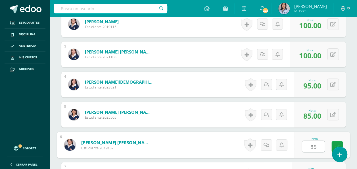
type input "85"
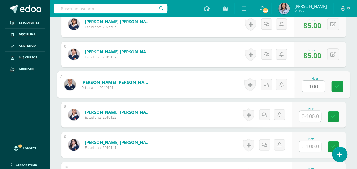
type input "100"
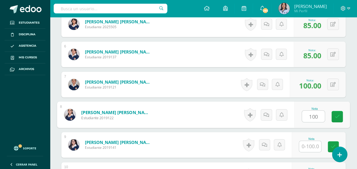
type input "100"
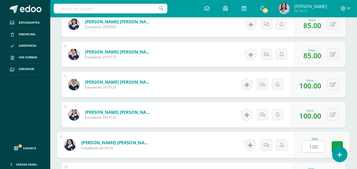
type input "100"
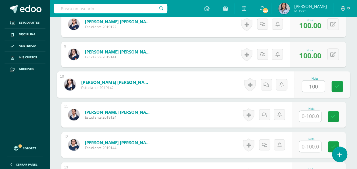
type input "100"
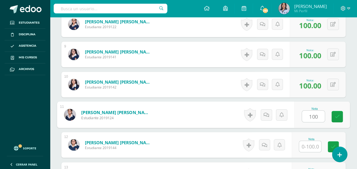
type input "100"
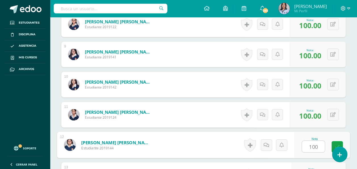
type input "100"
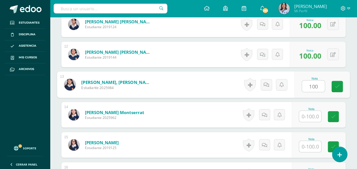
type input "100"
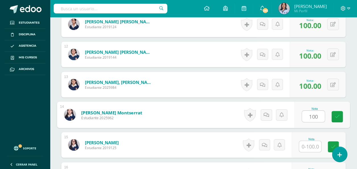
type input "100"
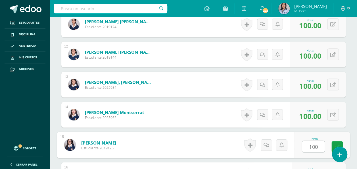
type input "100"
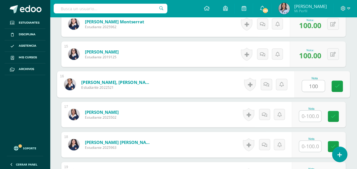
type input "100"
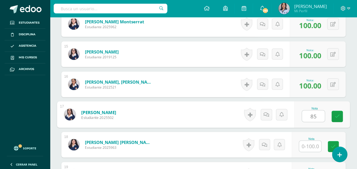
type input "85"
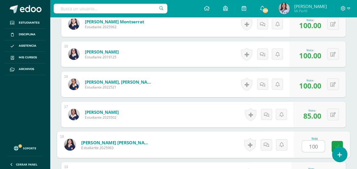
type input "100"
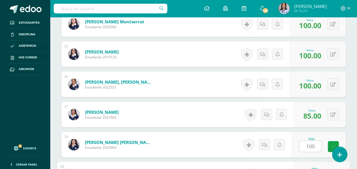
scroll to position [668, 0]
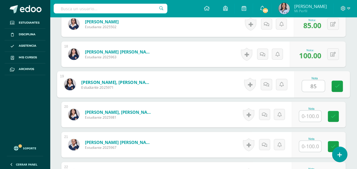
type input "85"
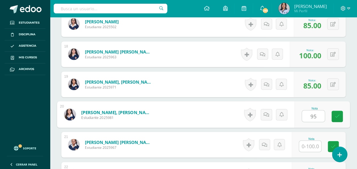
type input "95"
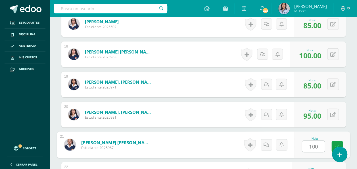
type input "100"
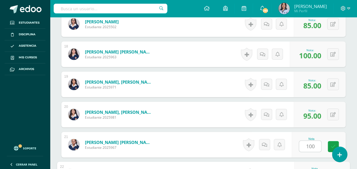
scroll to position [758, 0]
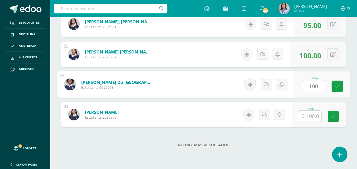
type input "100"
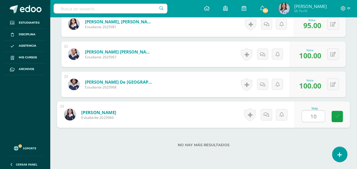
type input "100"
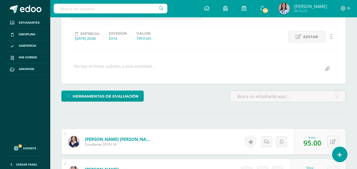
scroll to position [0, 0]
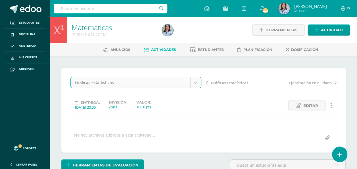
select select "/dashboard/teacher/grade-activity/130645/"
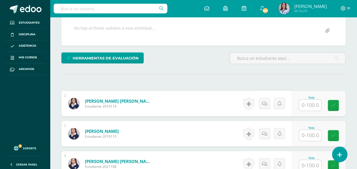
scroll to position [107, 0]
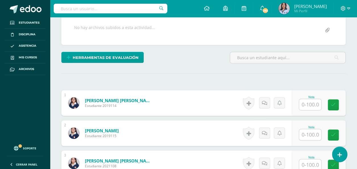
click at [314, 104] on input "text" at bounding box center [310, 104] width 22 height 11
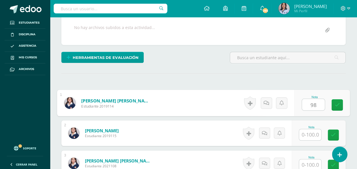
scroll to position [108, 0]
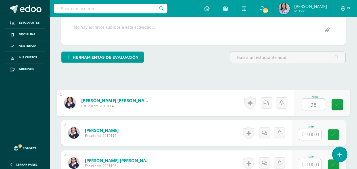
type input "98"
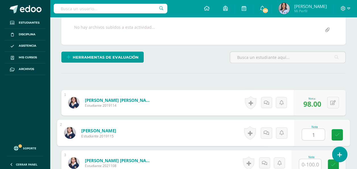
scroll to position [108, 0]
type input "100"
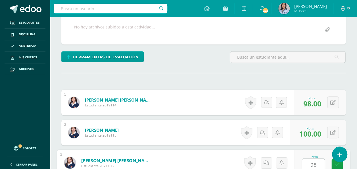
type input "98"
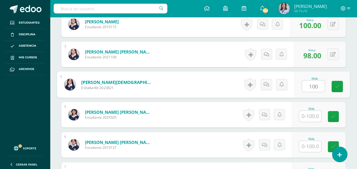
type input "100"
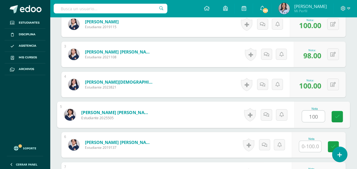
type input "100"
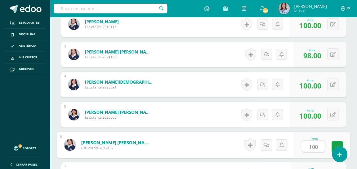
type input "100"
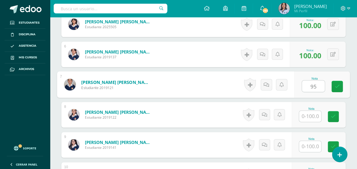
type input "95"
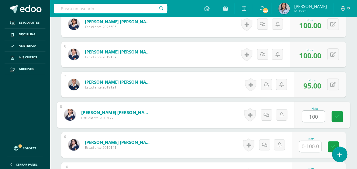
type input "100"
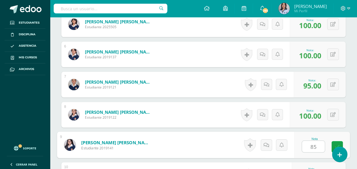
type input "85"
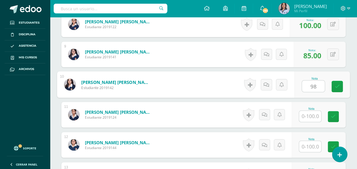
type input "98"
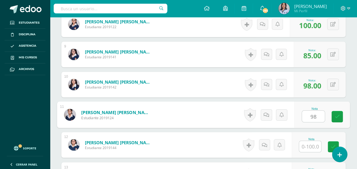
type input "98"
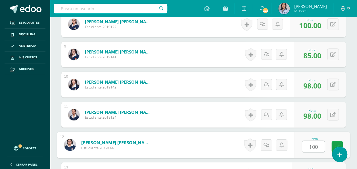
type input "100"
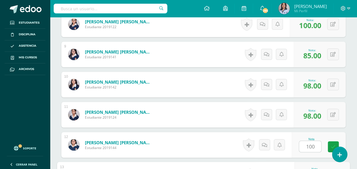
scroll to position [487, 0]
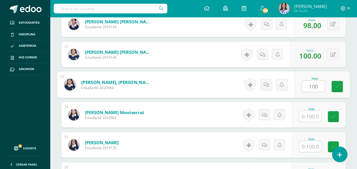
type input "100"
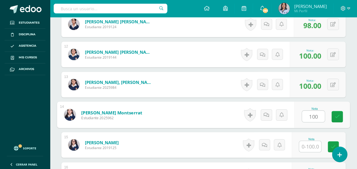
type input "100"
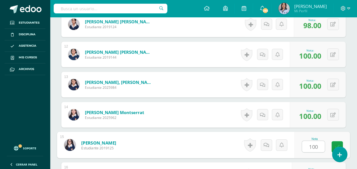
type input "100"
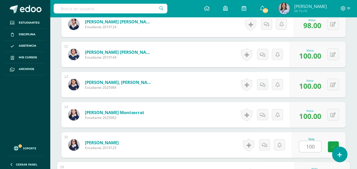
scroll to position [577, 0]
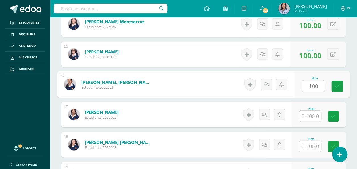
type input "100"
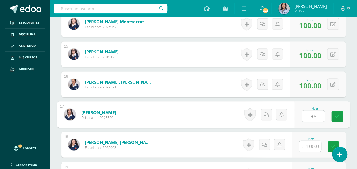
type input "95"
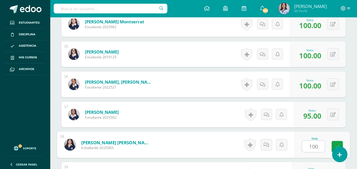
type input "100"
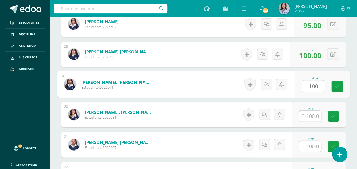
type input "100"
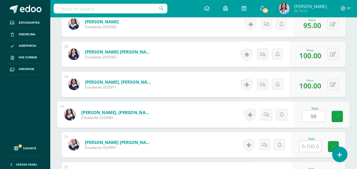
type input "98"
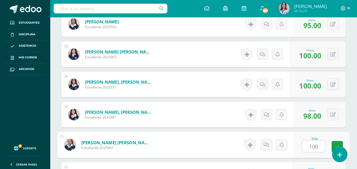
type input "100"
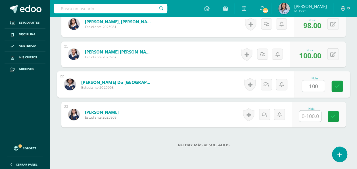
type input "100"
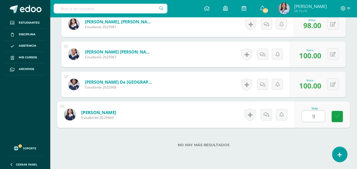
type input "98"
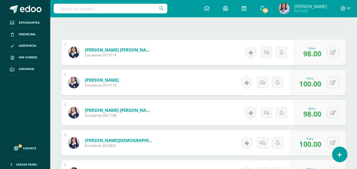
scroll to position [0, 0]
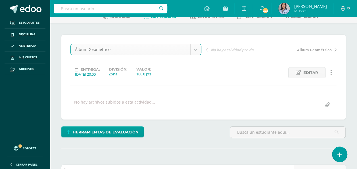
scroll to position [34, 0]
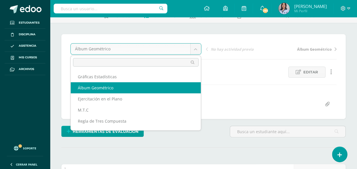
select select "/dashboard/teacher/grade-activity/130636/"
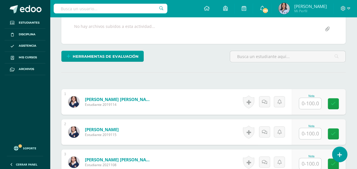
scroll to position [115, 0]
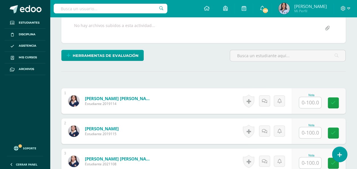
click at [317, 102] on input "text" at bounding box center [310, 102] width 22 height 11
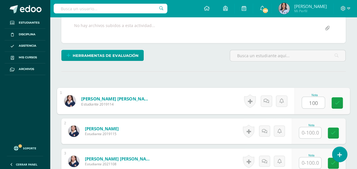
type input "100"
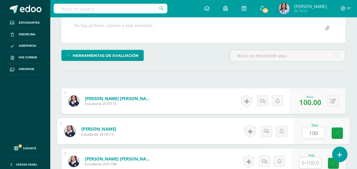
type input "100"
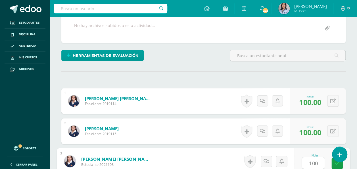
type input "100"
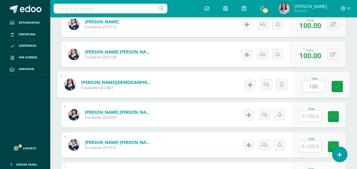
type input "100"
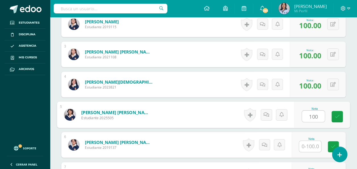
type input "100"
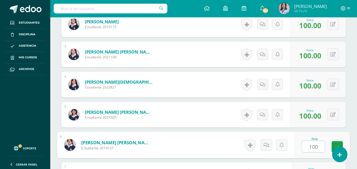
type input "100"
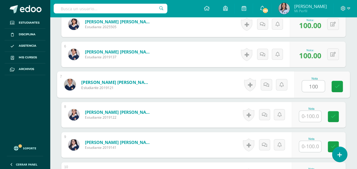
type input "100"
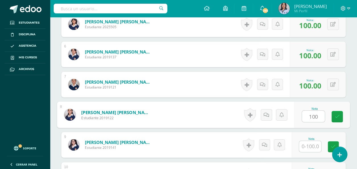
type input "100"
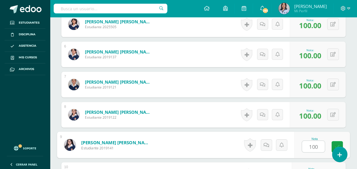
type input "100"
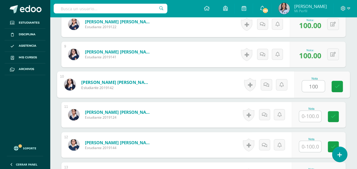
type input "100"
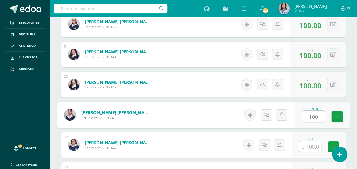
type input "100"
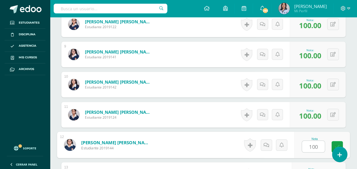
type input "100"
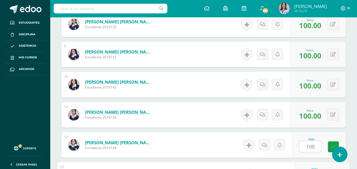
scroll to position [492, 0]
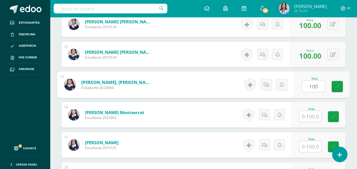
type input "100"
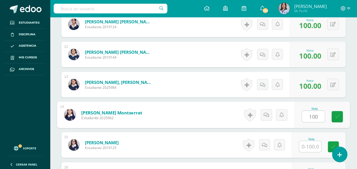
type input "100"
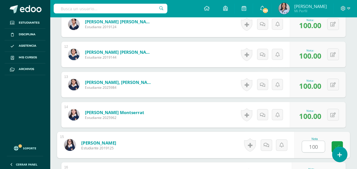
type input "100"
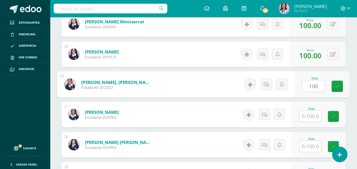
type input "100"
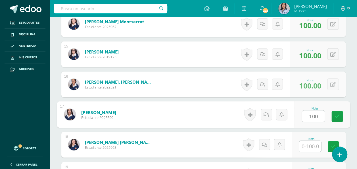
type input "100"
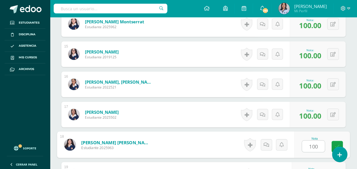
type input "100"
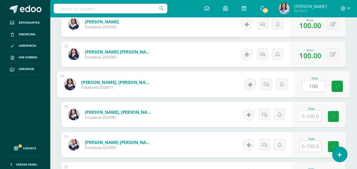
type input "100"
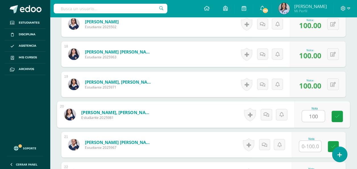
type input "100"
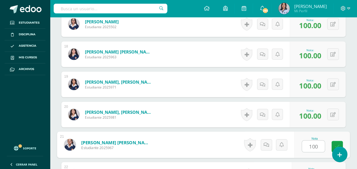
type input "100"
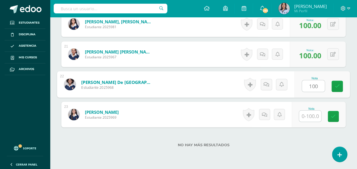
type input "100"
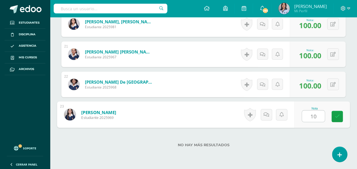
type input "100"
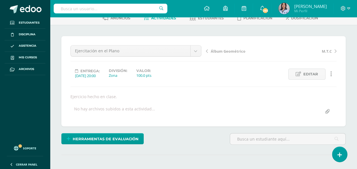
scroll to position [33, 0]
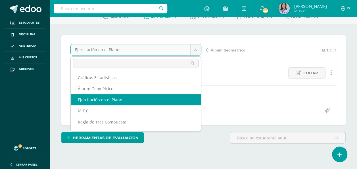
select select "/dashboard/teacher/grade-activity/130634/"
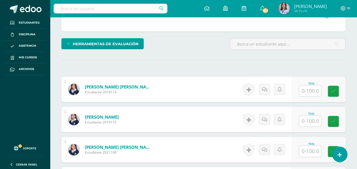
scroll to position [128, 0]
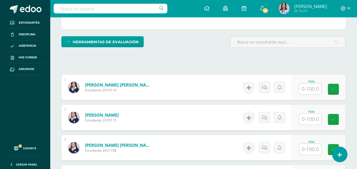
click at [316, 89] on input "text" at bounding box center [310, 88] width 22 height 11
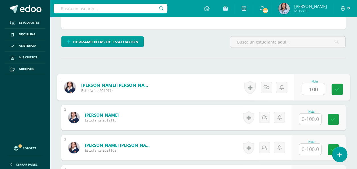
type input "100"
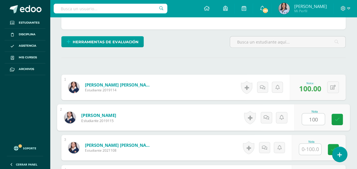
type input "100"
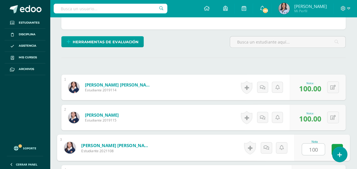
type input "100"
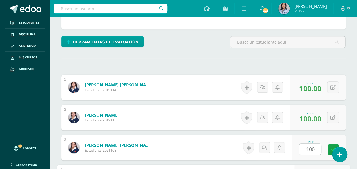
scroll to position [221, 0]
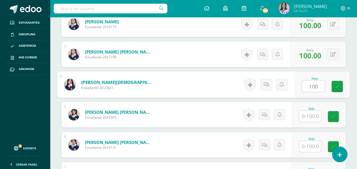
type input "100"
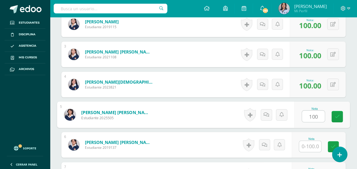
type input "100"
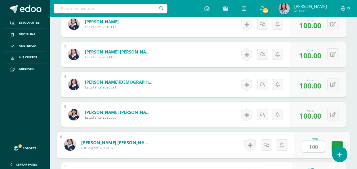
type input "100"
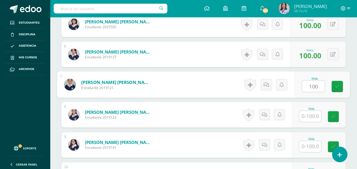
type input "100"
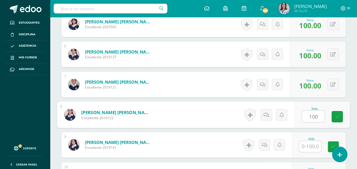
type input "100"
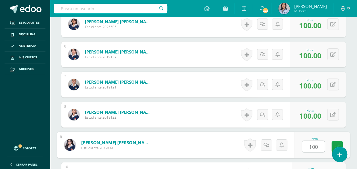
type input "100"
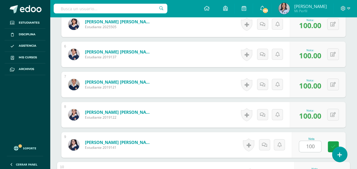
scroll to position [402, 0]
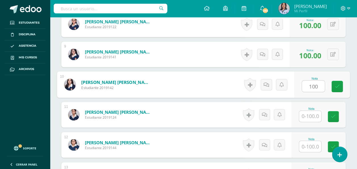
type input "100"
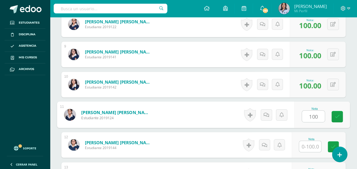
type input "100"
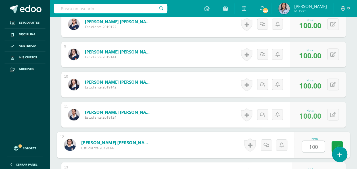
type input "100"
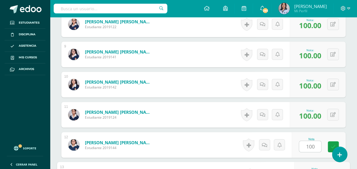
scroll to position [492, 0]
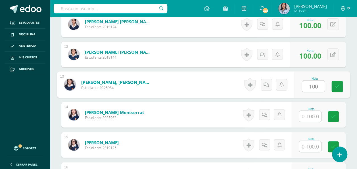
type input "100"
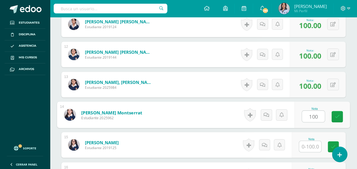
type input "100"
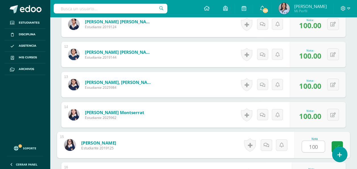
type input "100"
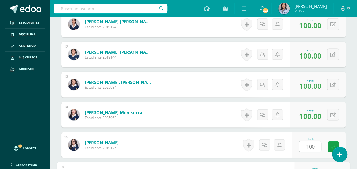
scroll to position [583, 0]
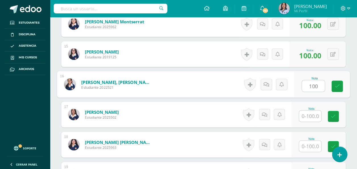
type input "100"
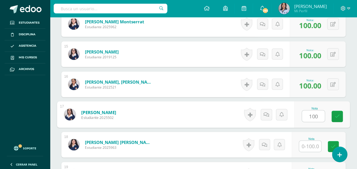
type input "100"
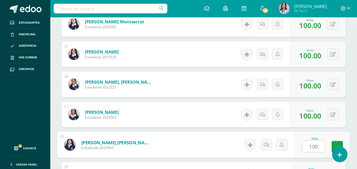
type input "100"
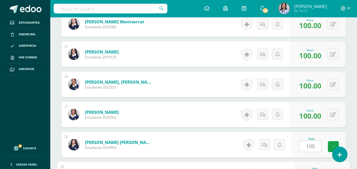
scroll to position [673, 0]
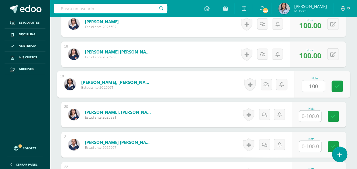
type input "100"
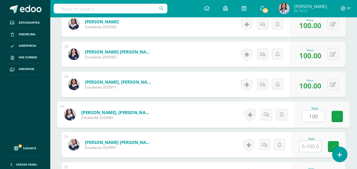
type input "100"
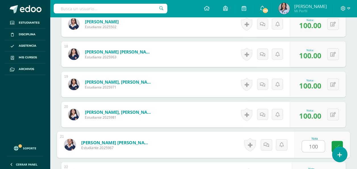
type input "100"
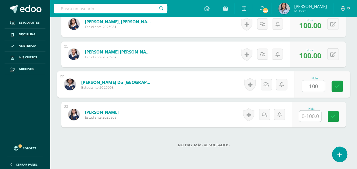
type input "100"
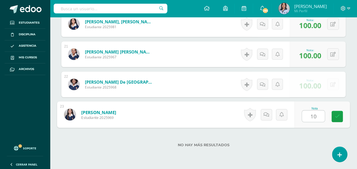
type input "100"
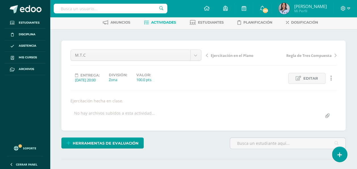
scroll to position [28, 0]
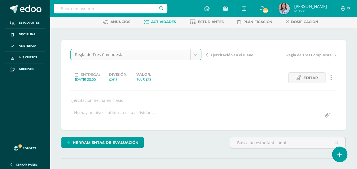
select select "/dashboard/teacher/grade-activity/130632/"
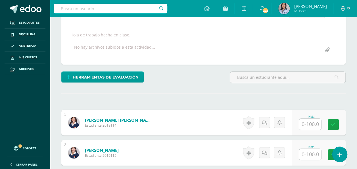
scroll to position [94, 0]
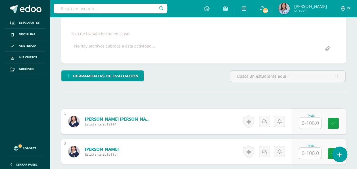
click at [313, 121] on input "text" at bounding box center [310, 122] width 22 height 11
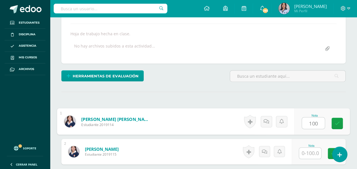
type input "100"
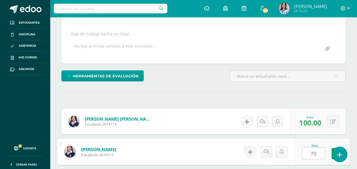
type input "70"
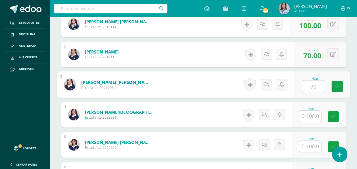
type input "70"
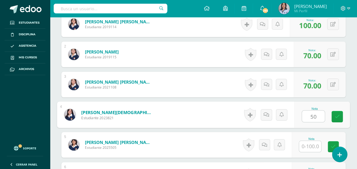
type input "50"
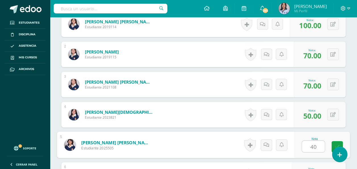
type input "40"
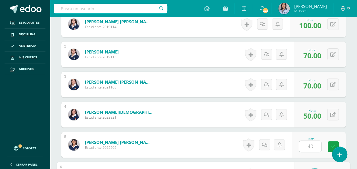
scroll to position [282, 0]
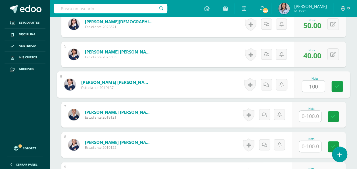
type input "100"
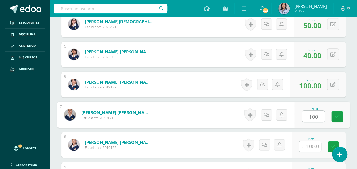
type input "100"
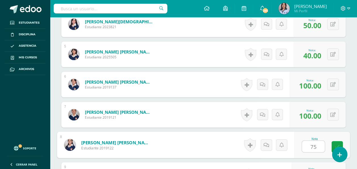
type input "75"
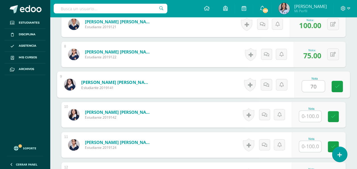
type input "70"
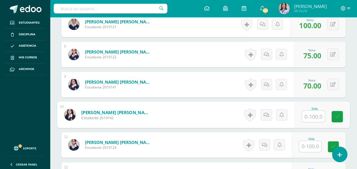
click at [310, 144] on input "text" at bounding box center [310, 146] width 22 height 11
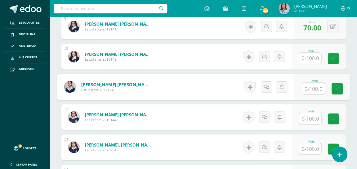
scroll to position [432, 0]
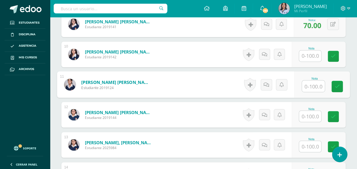
click at [311, 114] on input "text" at bounding box center [310, 115] width 22 height 11
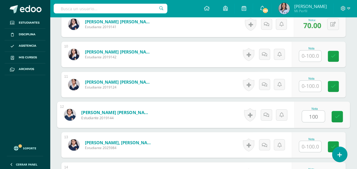
type input "100"
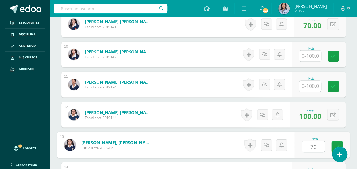
type input "70"
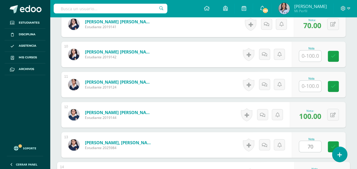
scroll to position [522, 0]
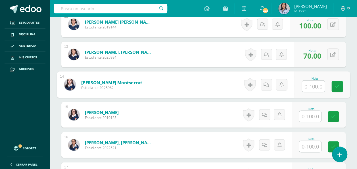
click at [313, 112] on input "text" at bounding box center [310, 115] width 22 height 11
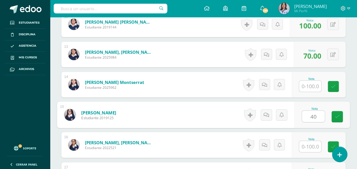
type input "40"
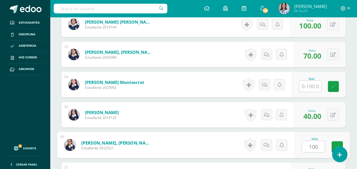
type input "100"
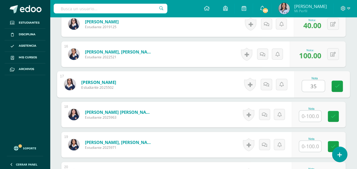
type input "35"
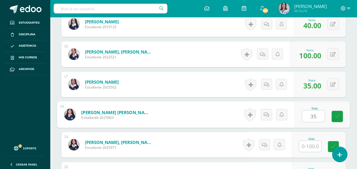
type input "35"
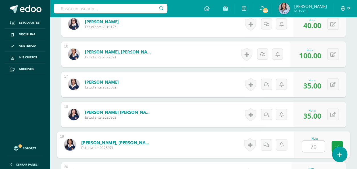
type input "70"
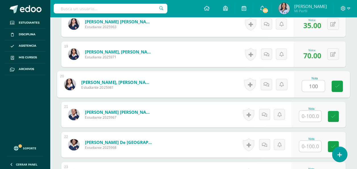
type input "100"
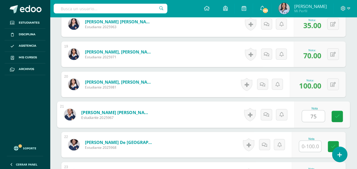
type input "75"
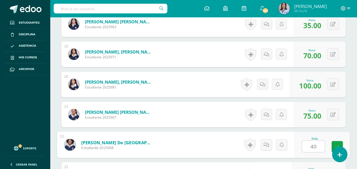
type input "40"
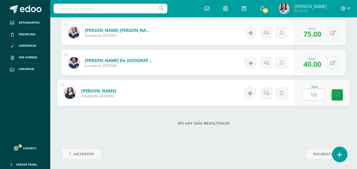
type input "100"
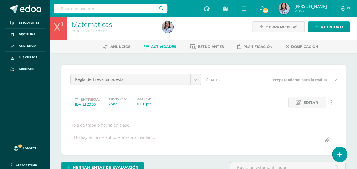
scroll to position [0, 0]
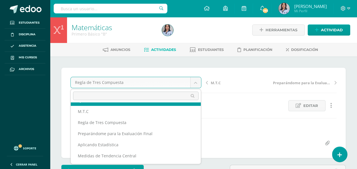
scroll to position [35, 0]
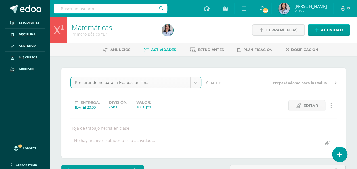
select select "/dashboard/teacher/grade-activity/129735/"
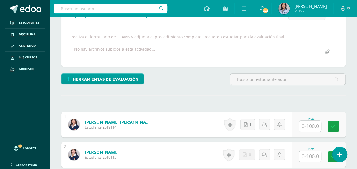
scroll to position [97, 0]
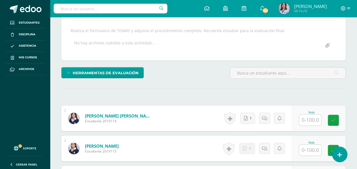
click at [313, 119] on input "text" at bounding box center [310, 119] width 22 height 11
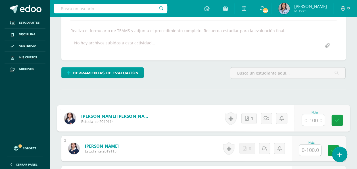
scroll to position [98, 0]
type input "80"
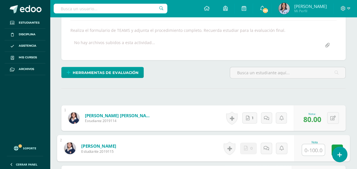
scroll to position [98, 0]
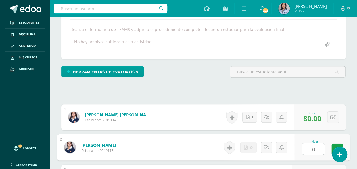
type input "0"
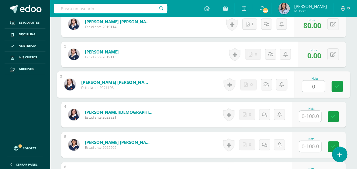
type input "0"
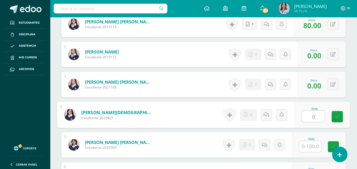
type input "0"
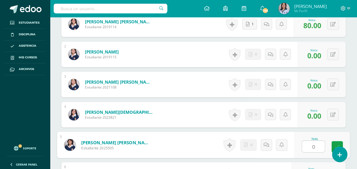
type input "0"
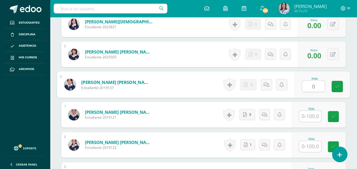
type input "0"
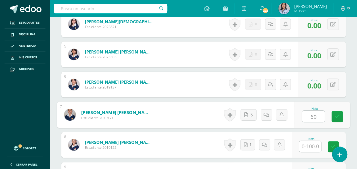
type input "60"
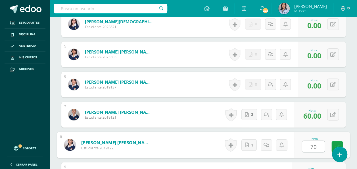
type input "70"
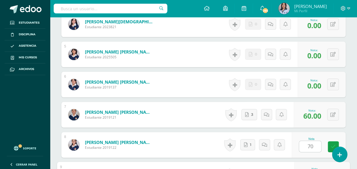
scroll to position [372, 0]
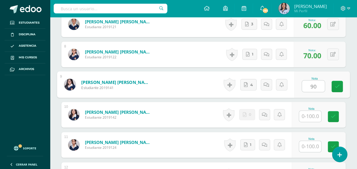
type input "90"
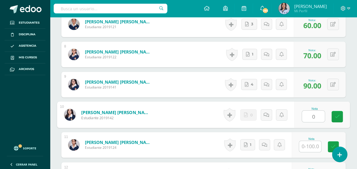
type input "0"
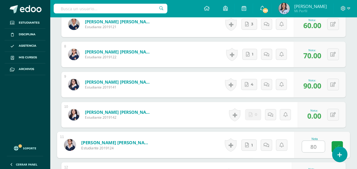
type input "80"
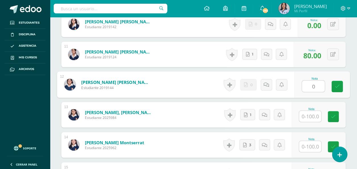
type input "0"
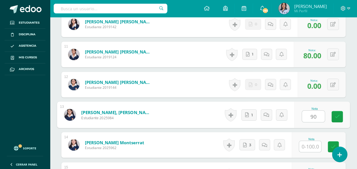
type input "90"
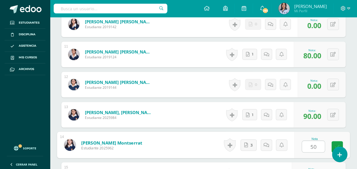
type input "50"
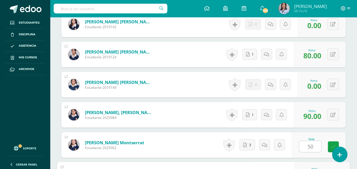
scroll to position [553, 0]
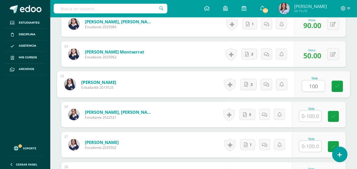
type input "100"
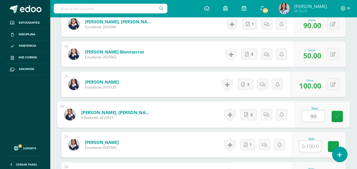
type input "90"
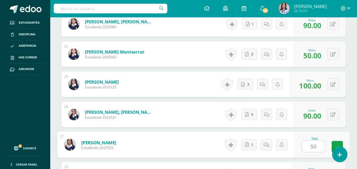
type input "50"
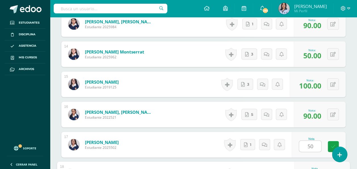
scroll to position [643, 0]
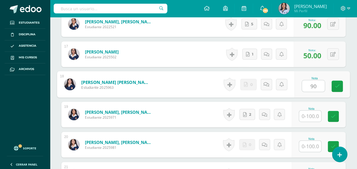
type input "90"
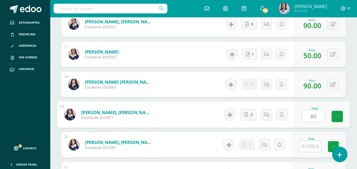
type input "80"
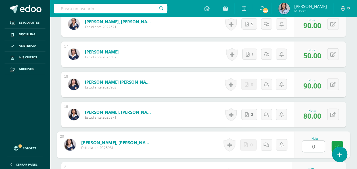
type input "0"
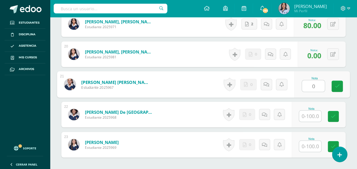
type input "0"
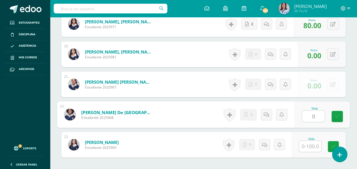
type input "0"
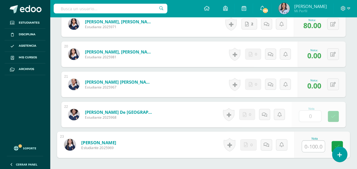
type input "0"
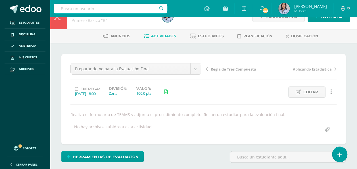
scroll to position [14, 0]
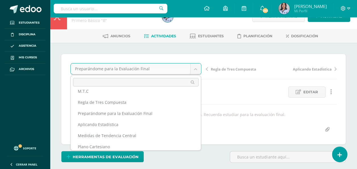
scroll to position [39, 0]
select select "/dashboard/teacher/grade-activity/129360/"
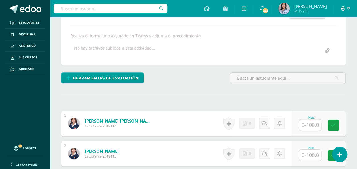
scroll to position [93, 0]
click at [316, 127] on input "text" at bounding box center [310, 124] width 22 height 11
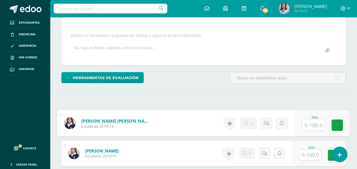
scroll to position [93, 0]
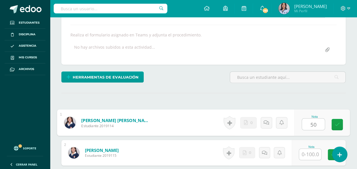
type input "50"
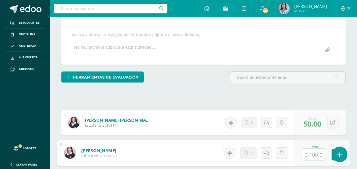
scroll to position [93, 0]
type input "70"
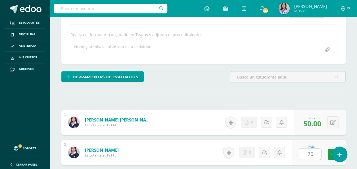
scroll to position [191, 0]
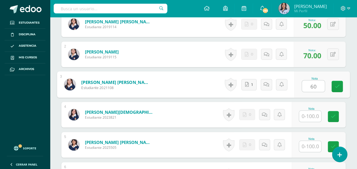
type input "60"
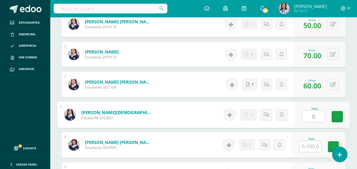
type input "0"
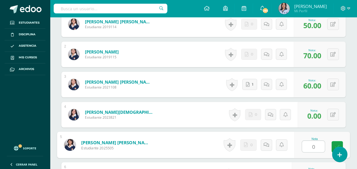
type input "0"
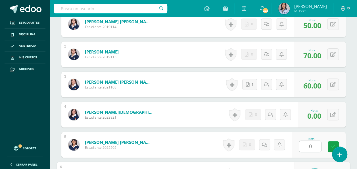
scroll to position [282, 0]
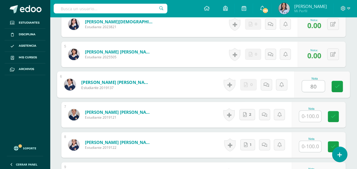
type input "80"
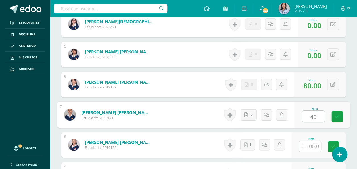
type input "40"
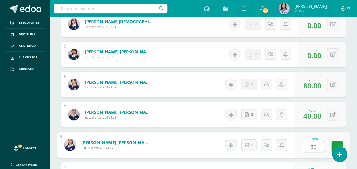
type input "80"
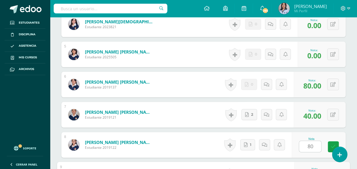
scroll to position [372, 0]
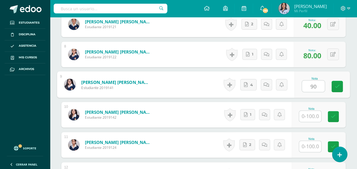
type input "90"
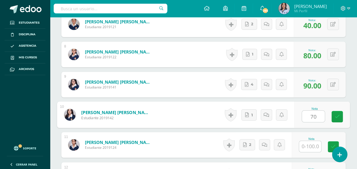
type input "70"
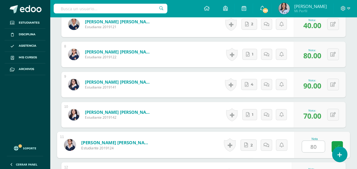
type input "80"
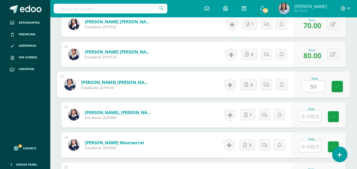
type input "50"
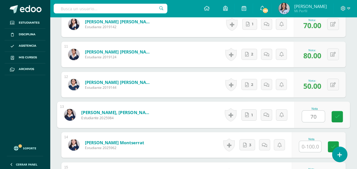
type input "70"
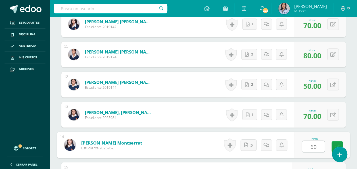
type input "60"
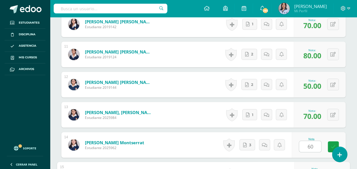
scroll to position [553, 0]
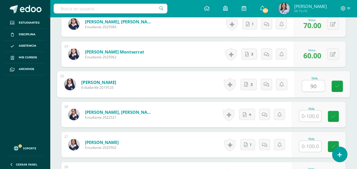
type input "90"
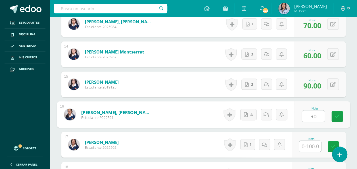
type input "90"
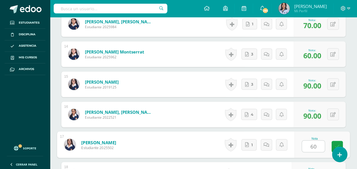
type input "60"
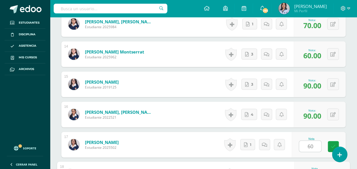
scroll to position [643, 0]
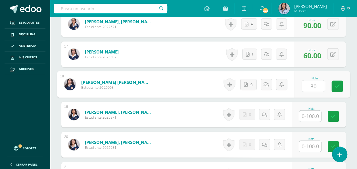
type input "80"
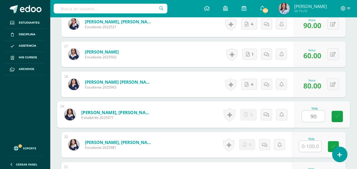
type input "90"
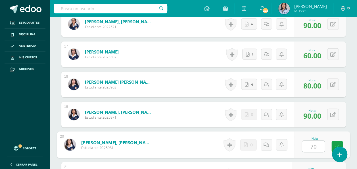
type input "70"
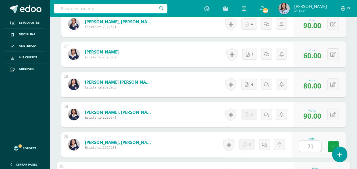
scroll to position [733, 0]
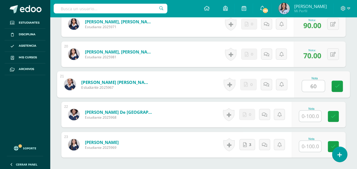
type input "60"
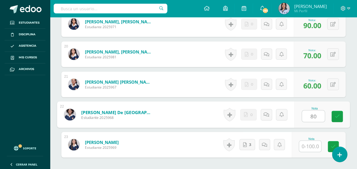
type input "80"
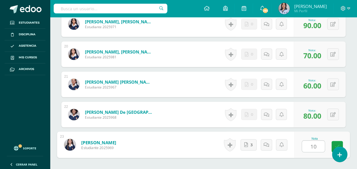
type input "100"
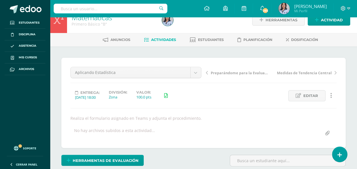
scroll to position [10, 0]
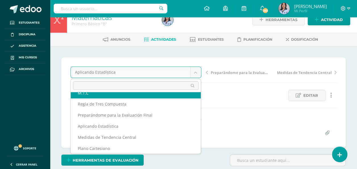
scroll to position [43, 0]
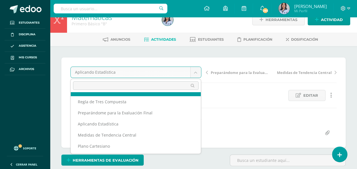
select select "/dashboard/teacher/grade-activity/129615/"
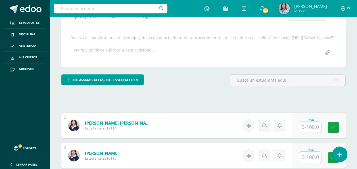
scroll to position [91, 0]
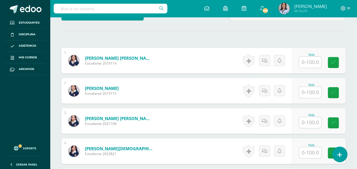
click at [317, 68] on input "text" at bounding box center [310, 62] width 22 height 11
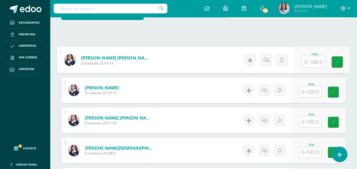
scroll to position [156, 0]
type input "70"
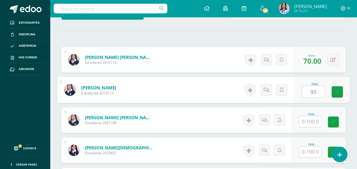
type input "95"
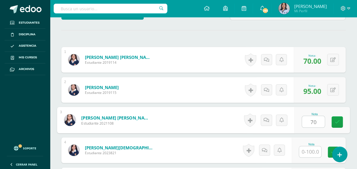
type input "70"
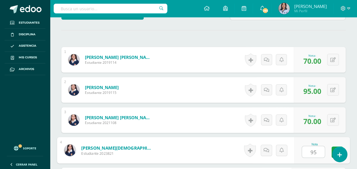
type input "95"
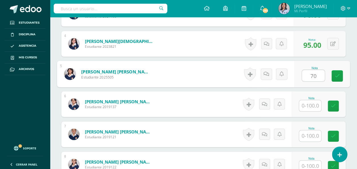
type input "70"
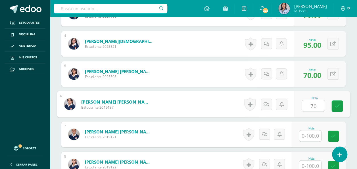
type input "70"
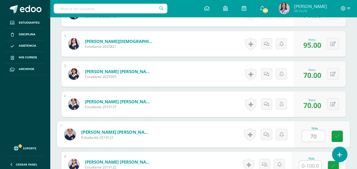
type input "70"
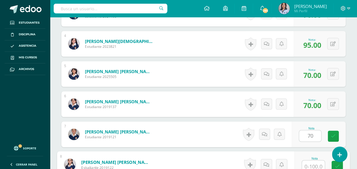
scroll to position [352, 0]
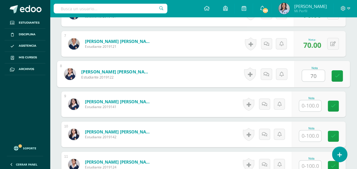
type input "70"
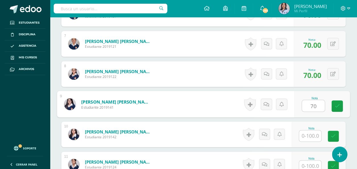
type input "70"
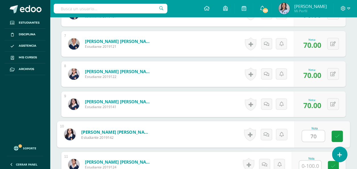
type input "70"
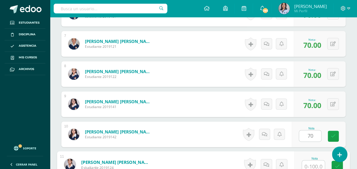
scroll to position [443, 0]
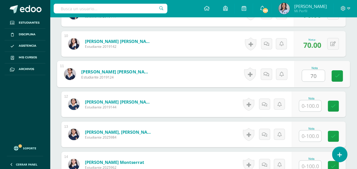
type input "70"
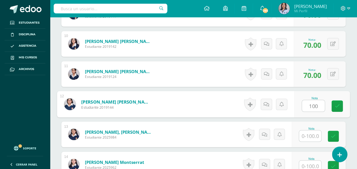
type input "100"
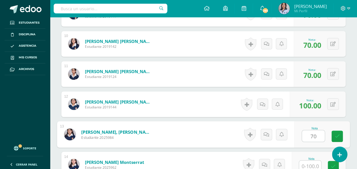
type input "70"
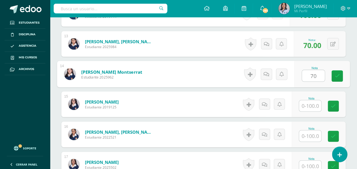
type input "70"
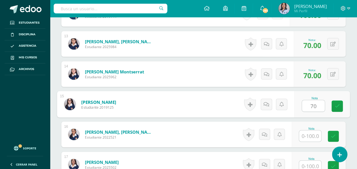
type input "70"
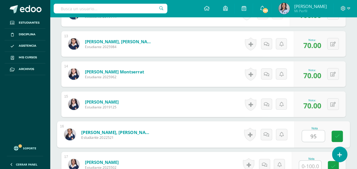
type input "95"
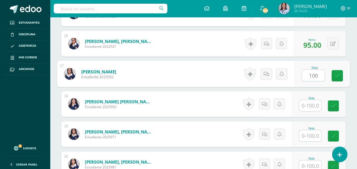
type input "100"
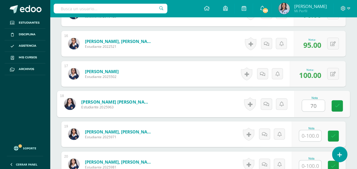
type input "70"
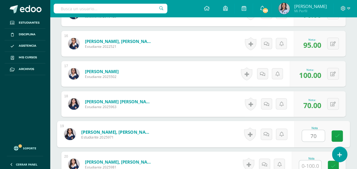
type input "70"
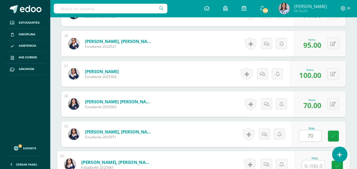
scroll to position [714, 0]
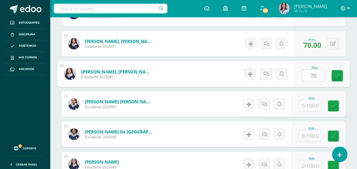
type input "70"
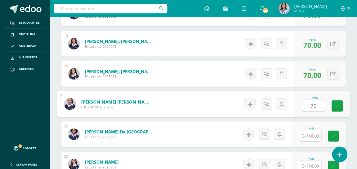
type input "70"
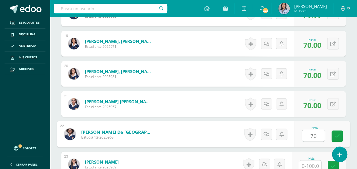
type input "70"
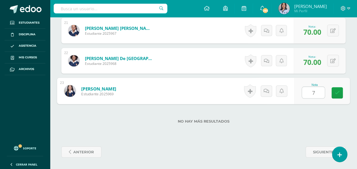
type input "70"
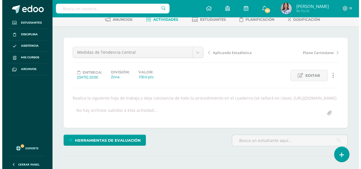
scroll to position [30, 0]
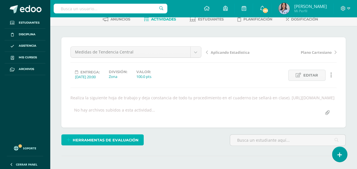
click at [111, 145] on span "Herramientas de evaluación" at bounding box center [106, 140] width 66 height 11
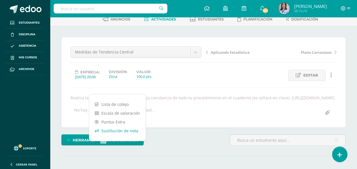
click at [111, 133] on link "Sustitución de nota" at bounding box center [117, 130] width 57 height 9
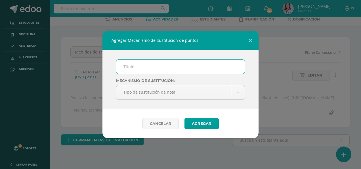
click at [160, 64] on input "text" at bounding box center [180, 67] width 128 height 14
type input "PMA"
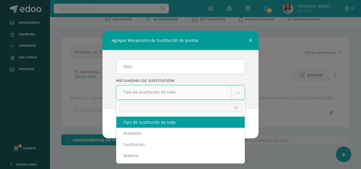
select select "maximum"
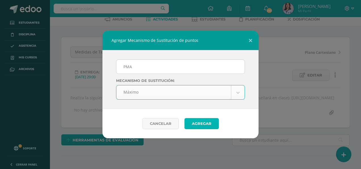
click at [198, 122] on button "Agregar" at bounding box center [202, 123] width 34 height 11
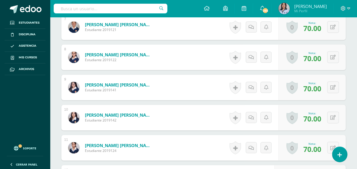
scroll to position [392, 0]
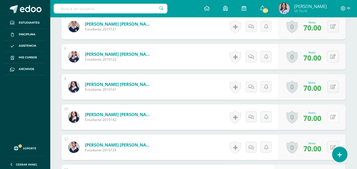
click at [332, 119] on icon at bounding box center [332, 116] width 5 height 5
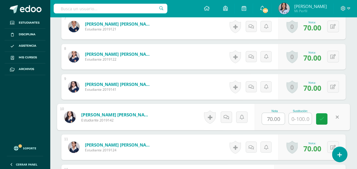
scroll to position [393, 0]
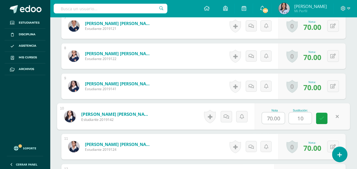
type input "100"
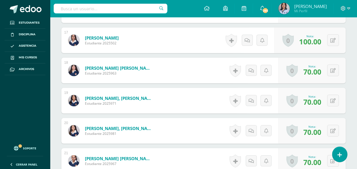
scroll to position [681, 0]
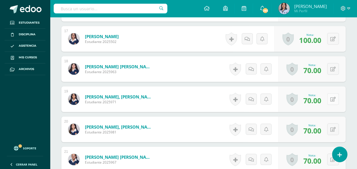
click at [332, 102] on icon at bounding box center [332, 99] width 5 height 5
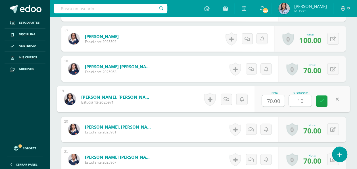
type input "100"
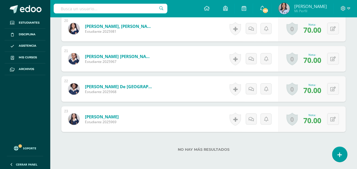
scroll to position [818, 0]
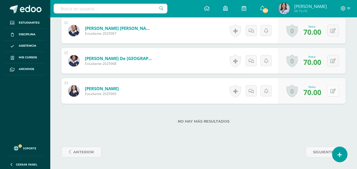
click at [331, 89] on icon at bounding box center [332, 91] width 5 height 5
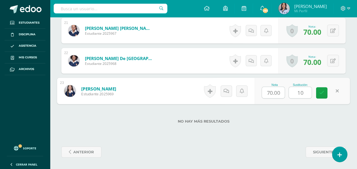
type input "100"
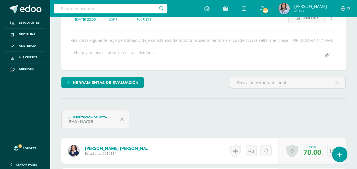
scroll to position [0, 0]
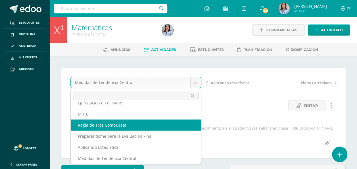
scroll to position [43, 0]
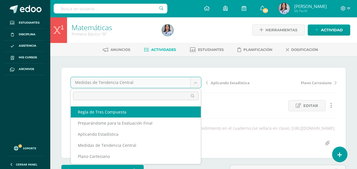
select select "/dashboard/teacher/grade-activity/128935/"
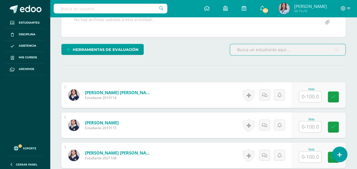
scroll to position [126, 0]
click at [315, 96] on input "text" at bounding box center [310, 96] width 22 height 11
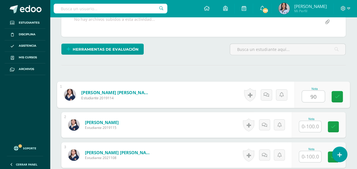
type input "90"
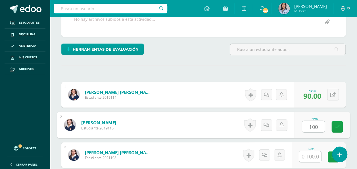
type input "100"
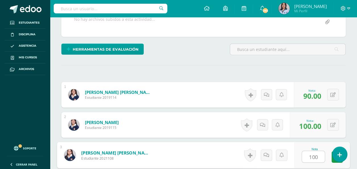
type input "100"
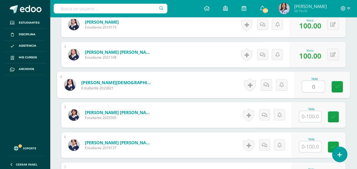
type input "0"
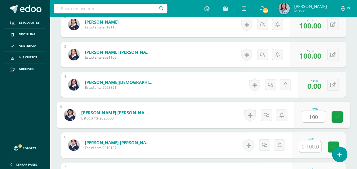
type input "100"
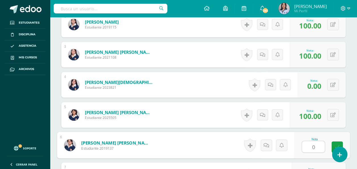
type input "0"
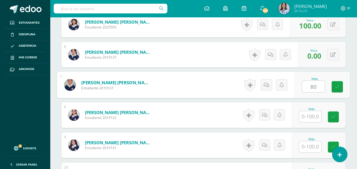
type input "80"
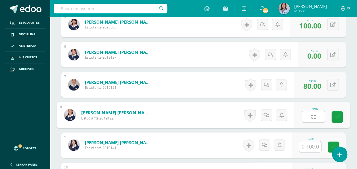
type input "90"
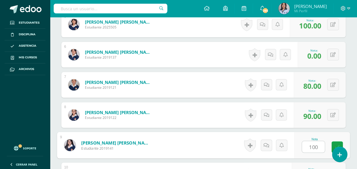
type input "100"
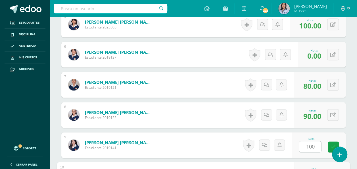
scroll to position [407, 0]
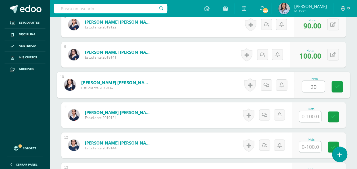
type input "90"
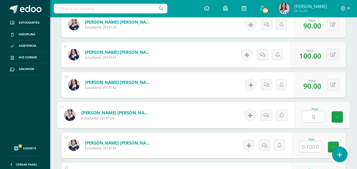
type input "0"
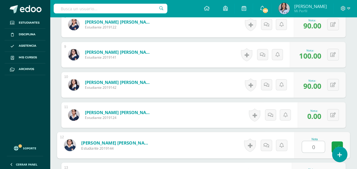
type input "0"
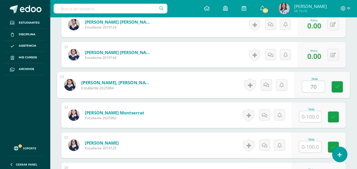
type input "70"
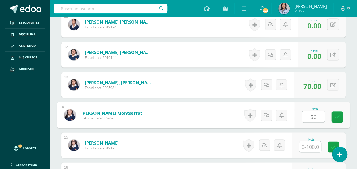
type input "50"
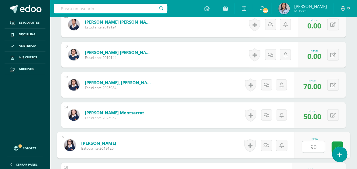
type input "90"
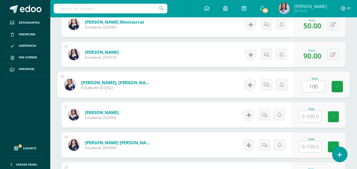
type input "100"
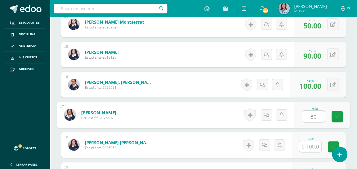
type input "80"
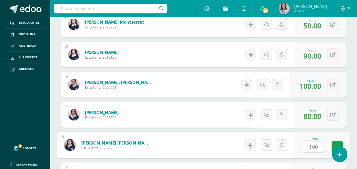
type input "100"
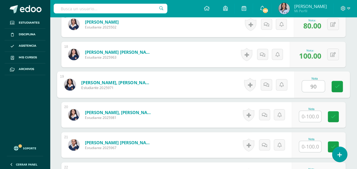
type input "90"
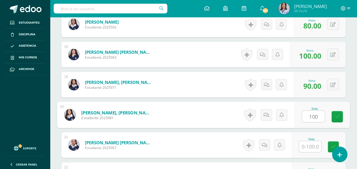
type input "100"
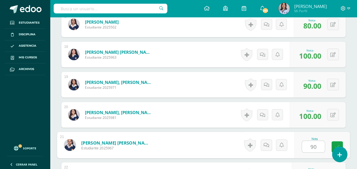
type input "90"
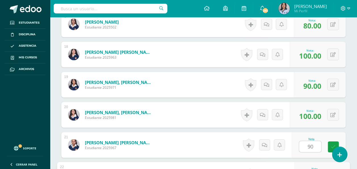
scroll to position [768, 0]
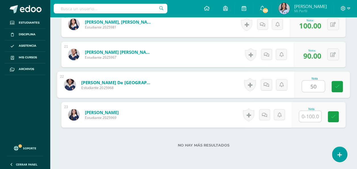
type input "50"
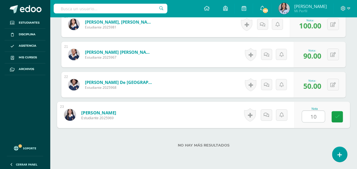
type input "100"
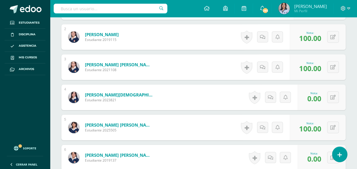
scroll to position [0, 0]
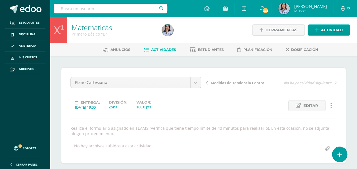
click at [166, 49] on span "Actividades" at bounding box center [163, 49] width 25 height 4
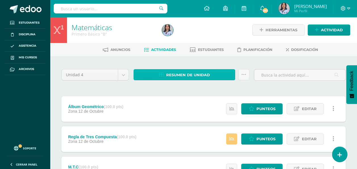
click at [195, 78] on span "Resumen de unidad" at bounding box center [188, 75] width 44 height 11
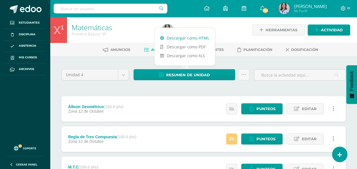
click at [192, 36] on link "Descargar como HTML" at bounding box center [184, 38] width 60 height 9
